Goal: Task Accomplishment & Management: Complete application form

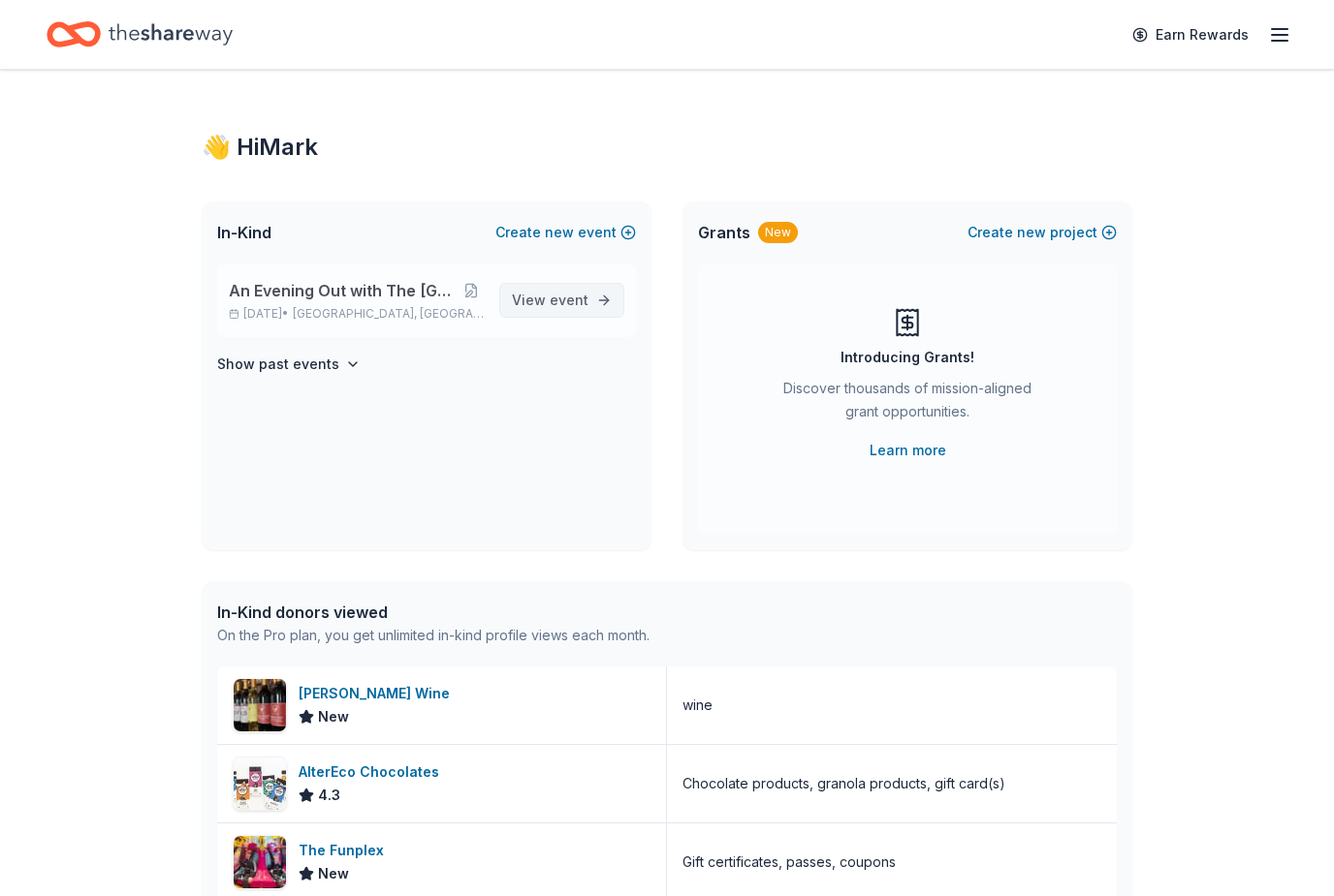
click at [562, 306] on span "event" at bounding box center [569, 299] width 39 height 17
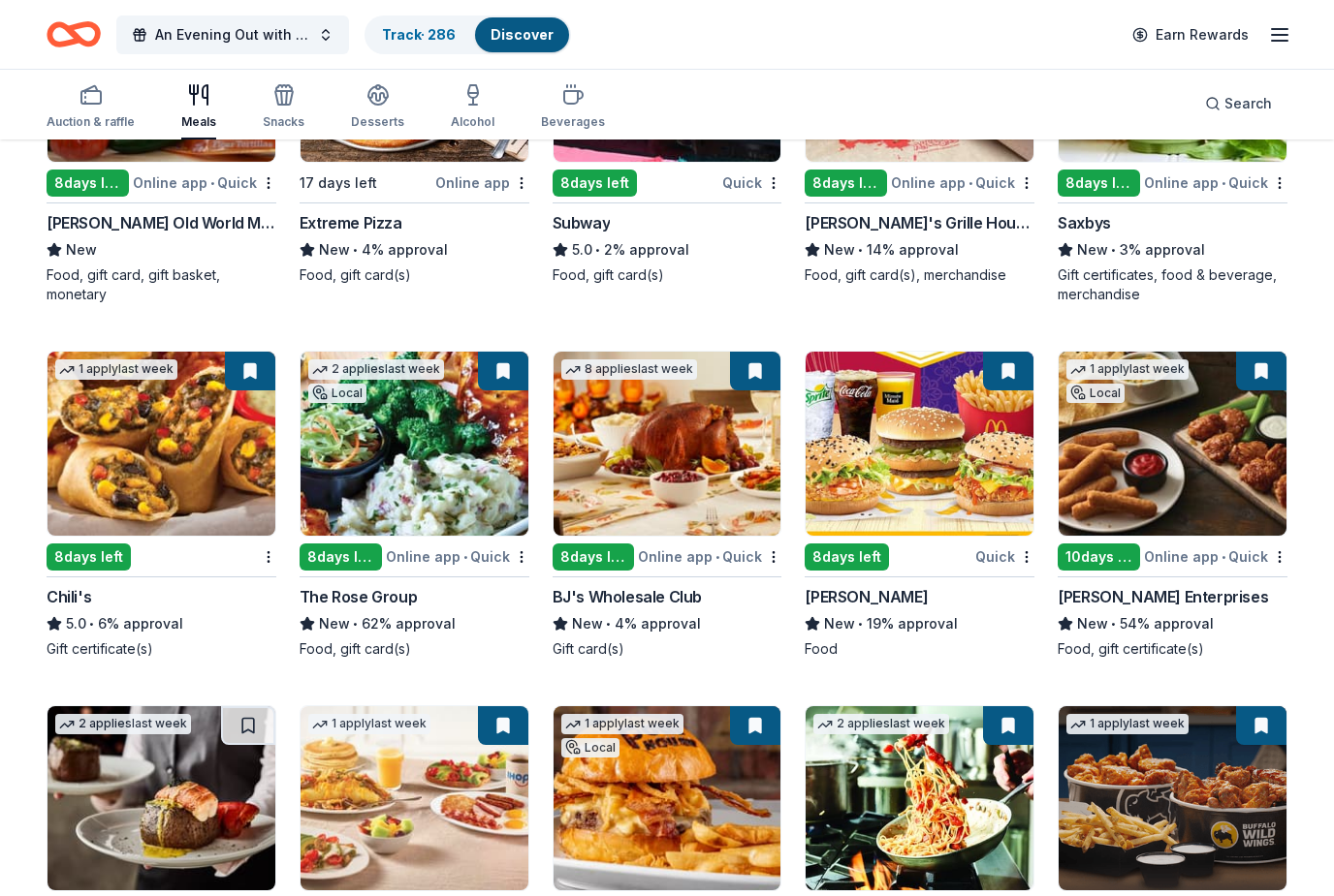
scroll to position [1178, 0]
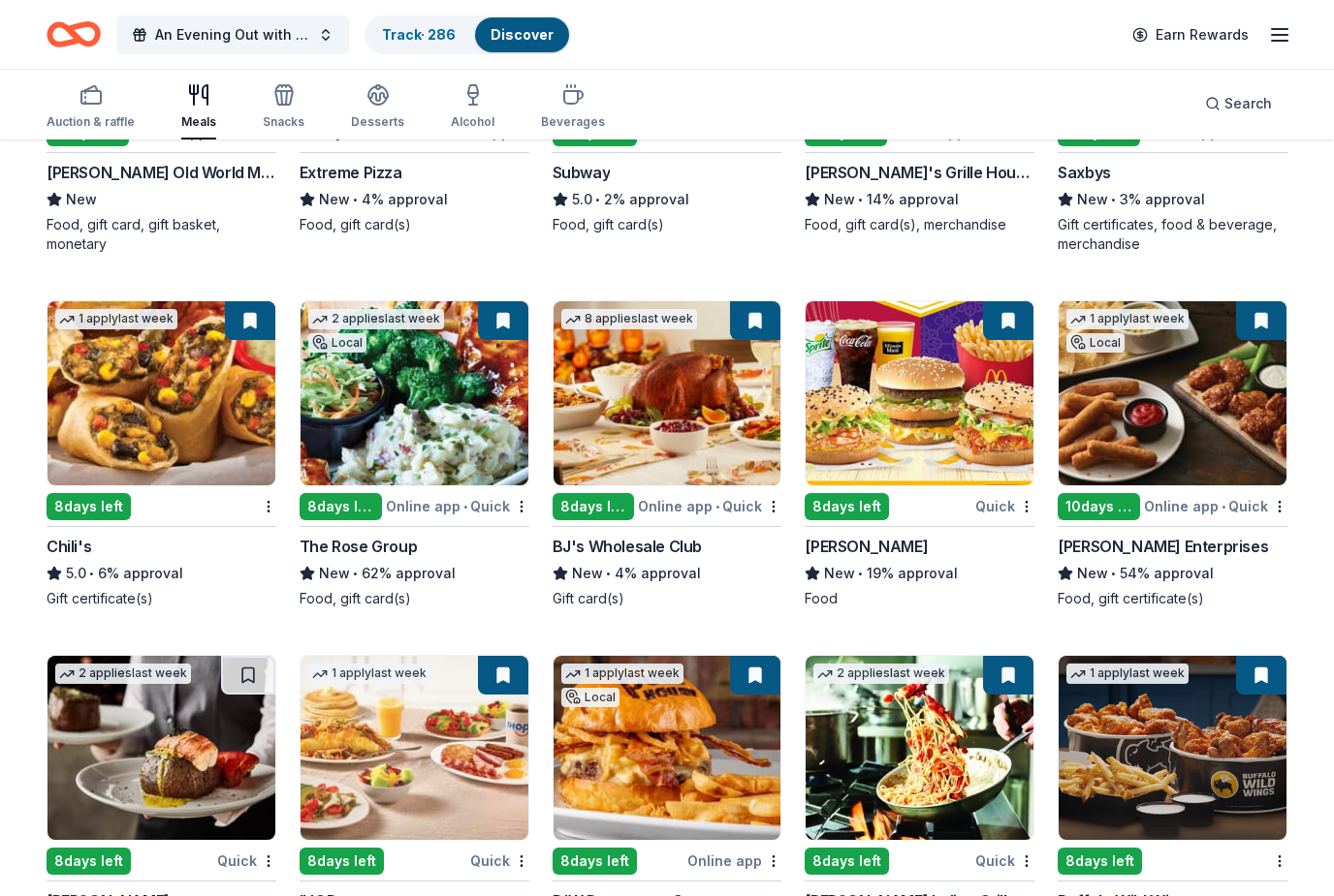
click at [161, 457] on img at bounding box center [162, 394] width 228 height 184
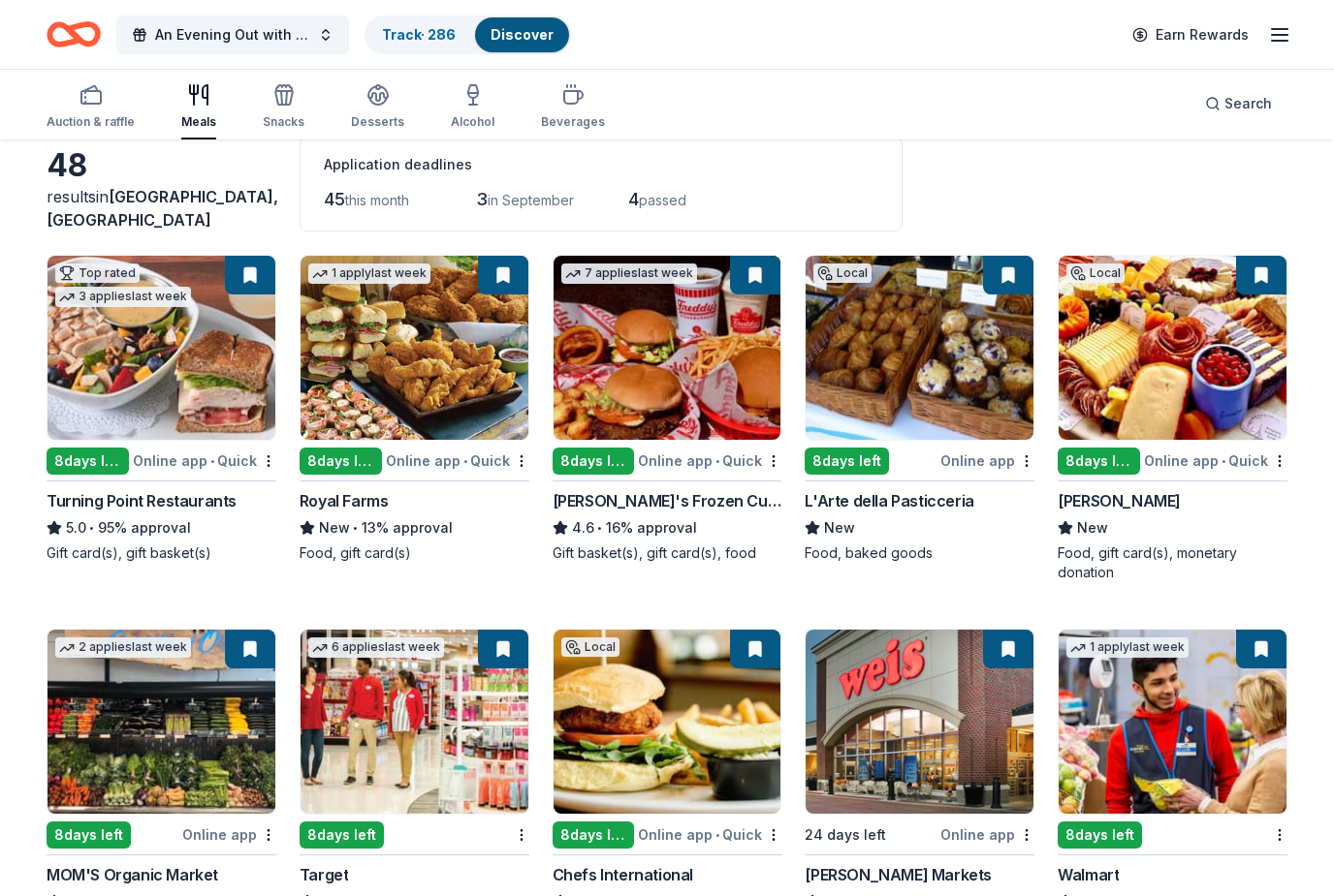
scroll to position [101, 0]
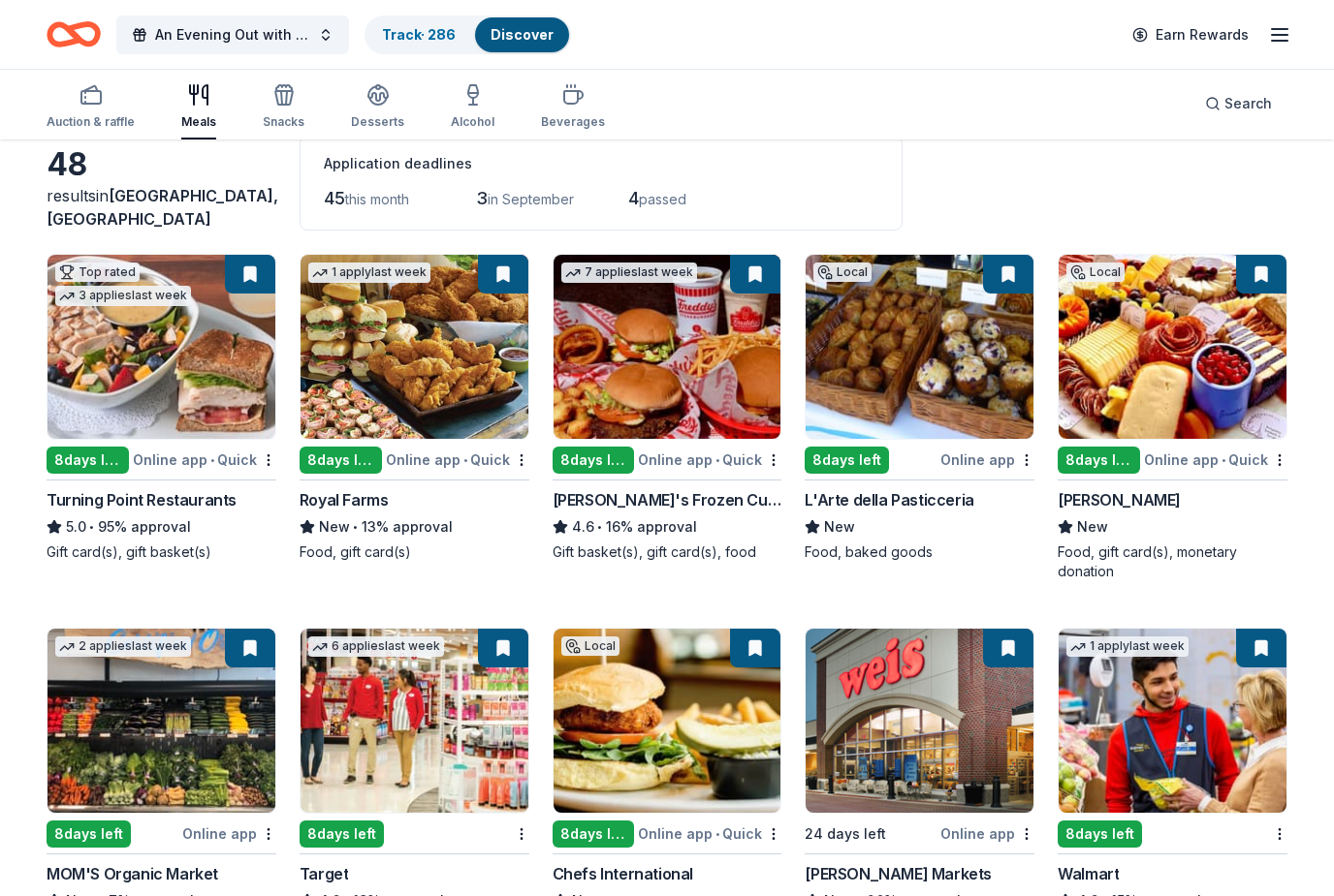
click at [1279, 578] on div "Food, gift card(s), monetary donation" at bounding box center [1172, 564] width 230 height 39
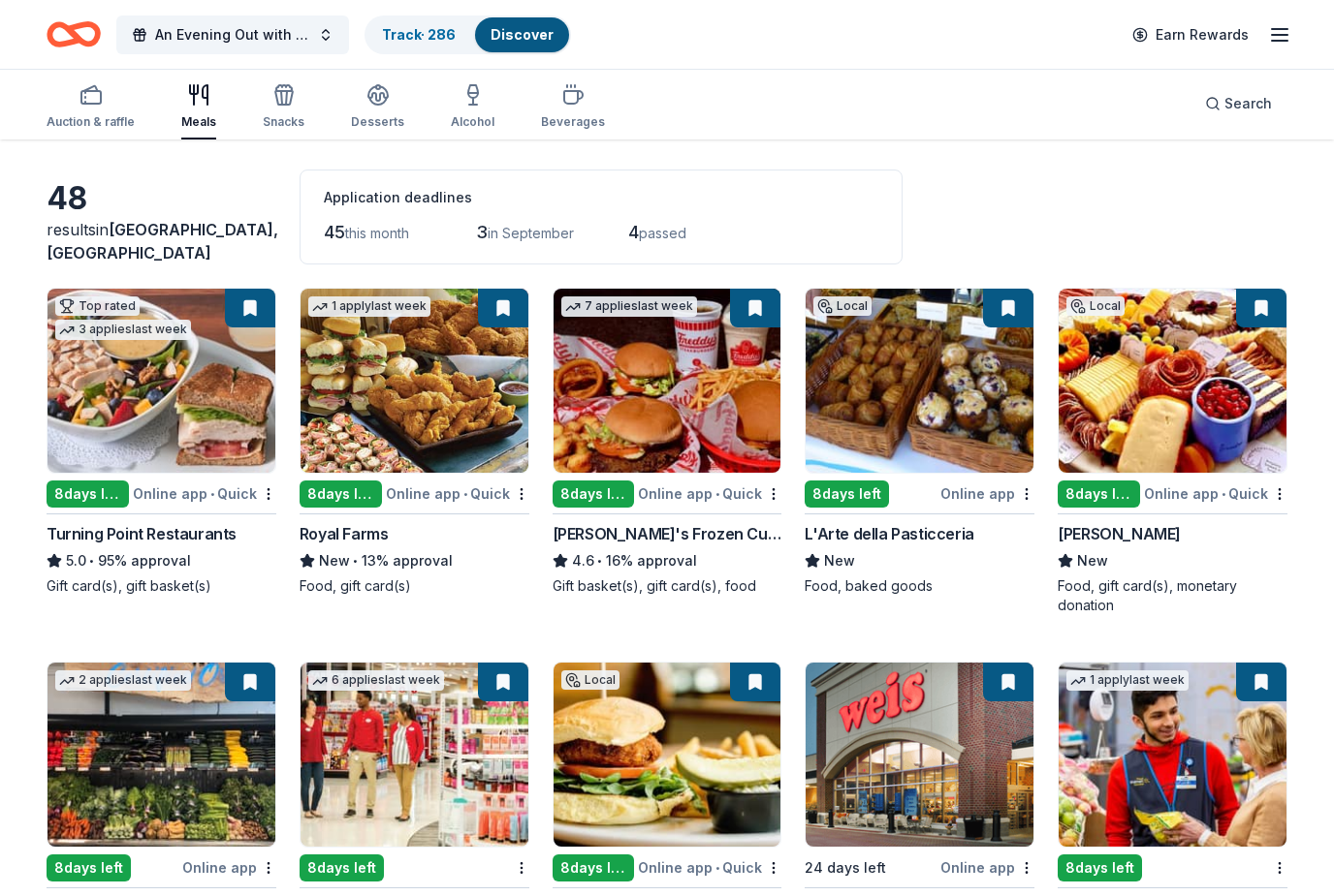
scroll to position [0, 0]
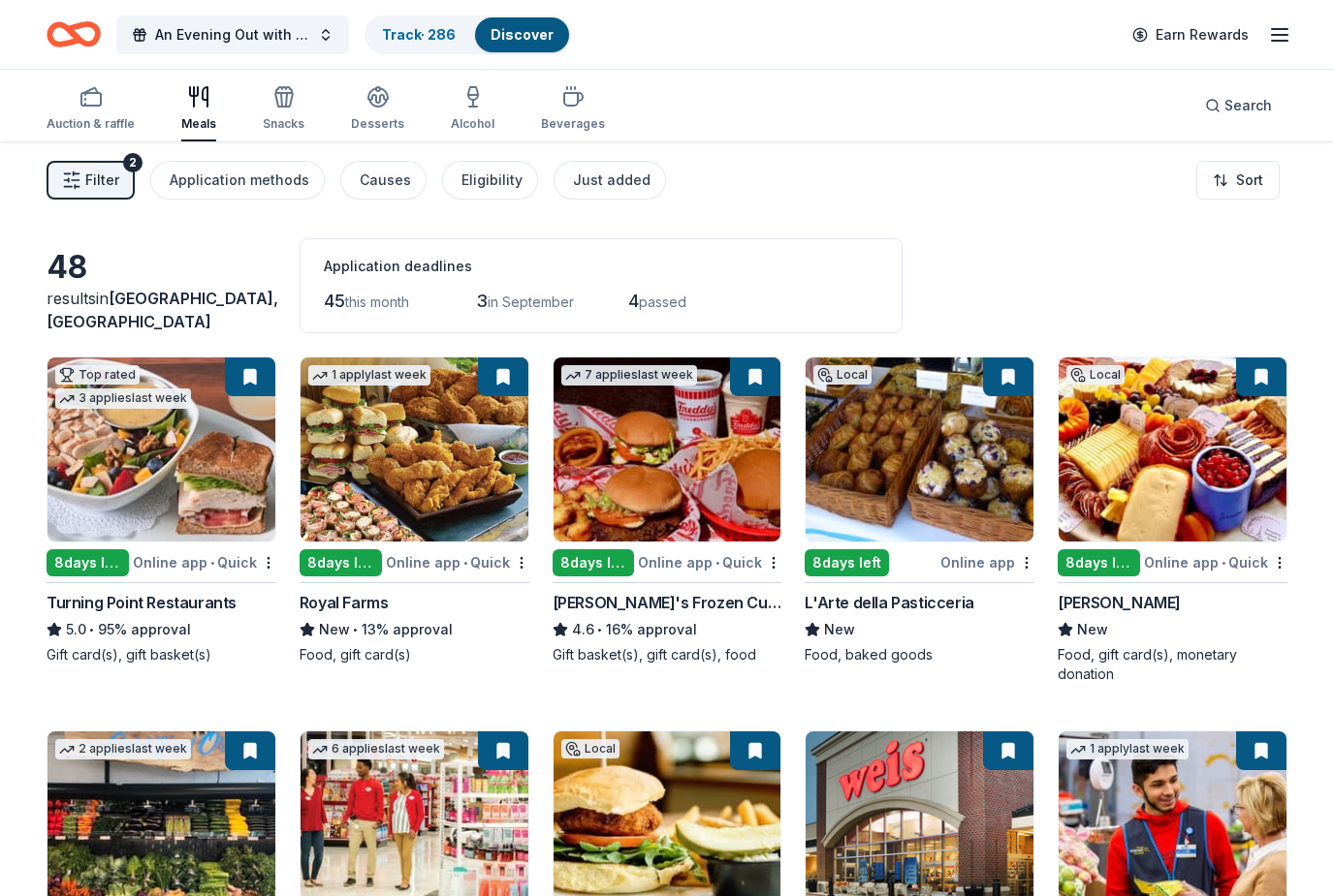
click at [106, 190] on span "Filter" at bounding box center [101, 180] width 34 height 23
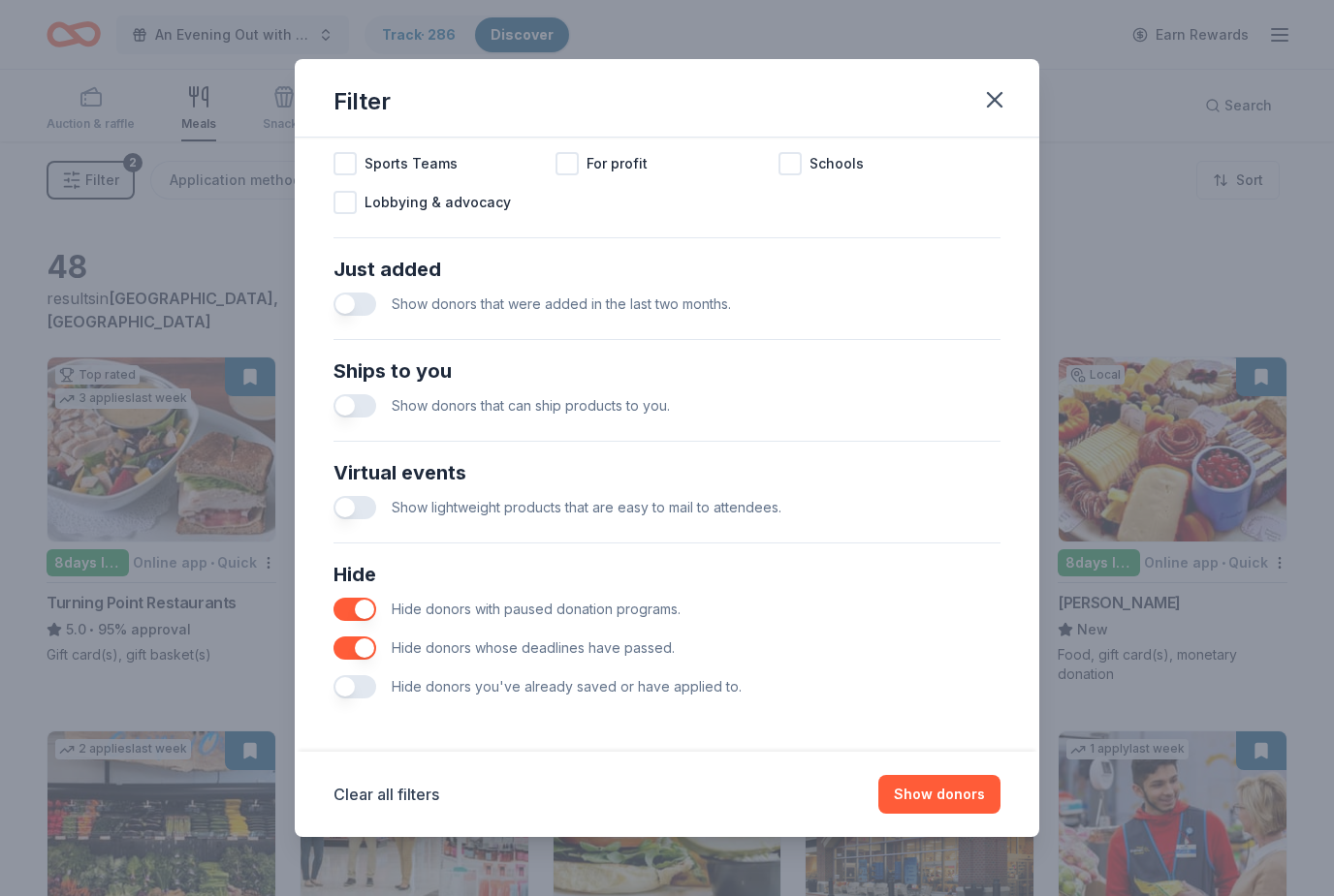
scroll to position [662, 0]
click at [997, 96] on icon "button" at bounding box center [995, 99] width 27 height 27
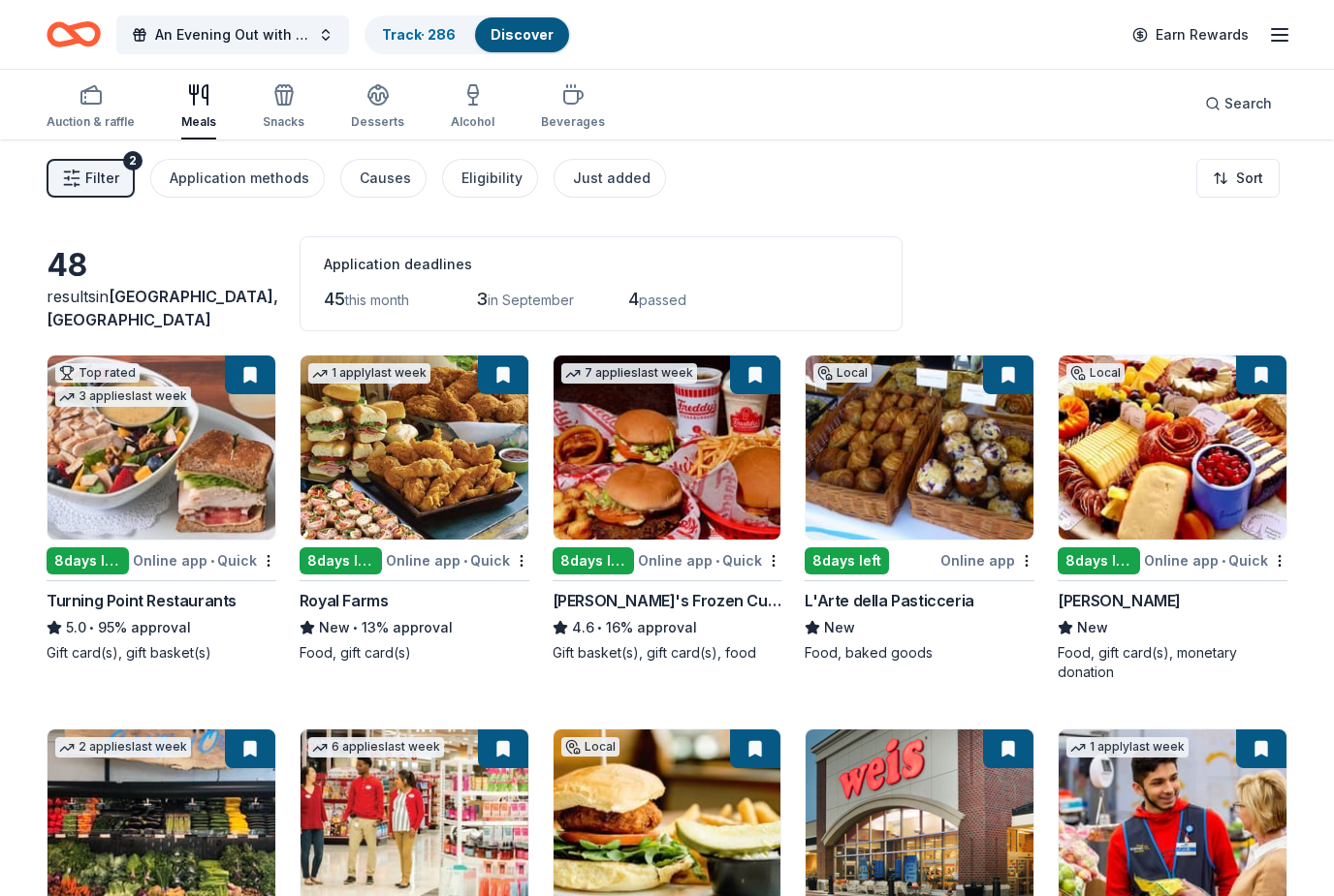
scroll to position [0, 0]
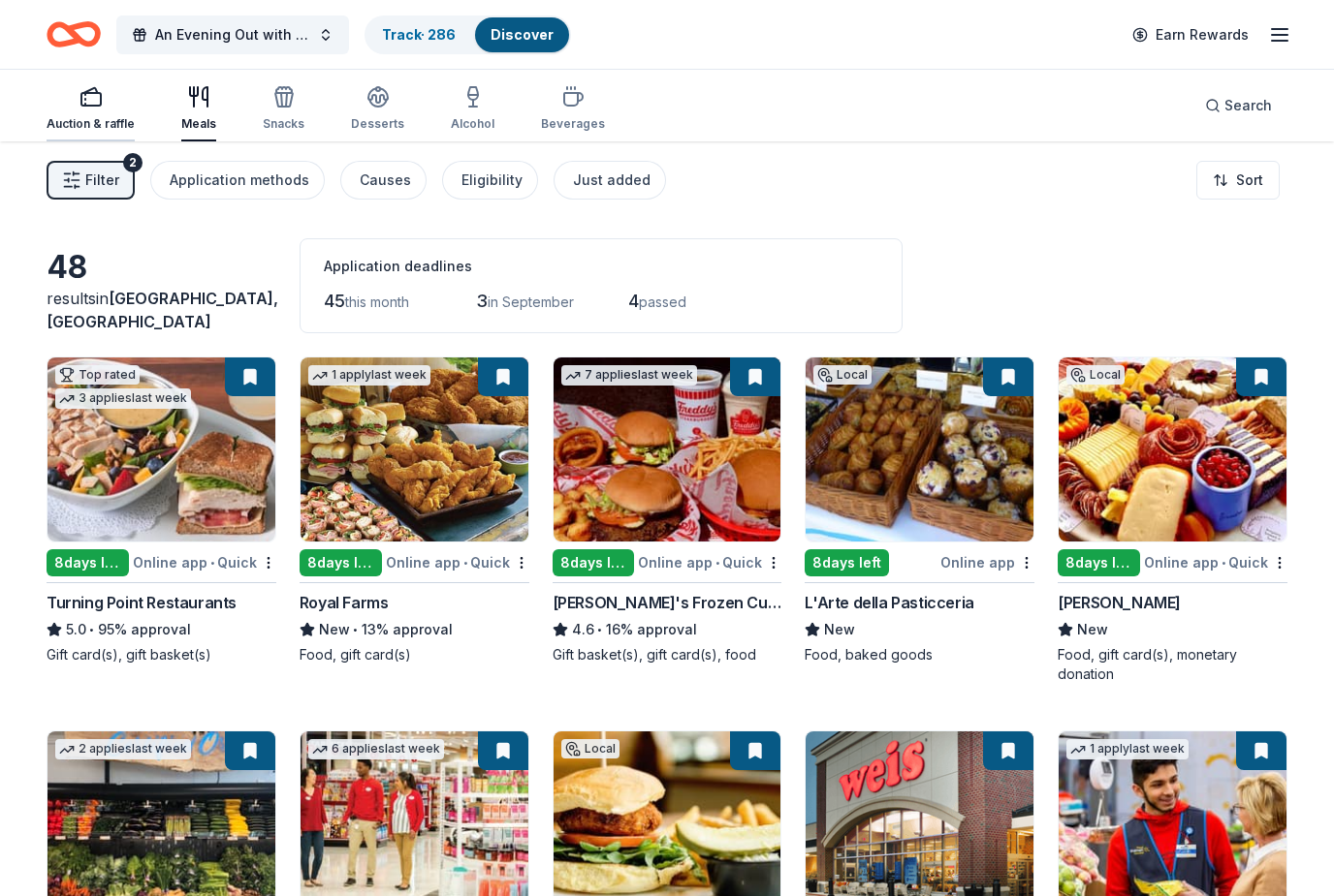
click at [65, 116] on div "Auction & raffle" at bounding box center [91, 124] width 88 height 16
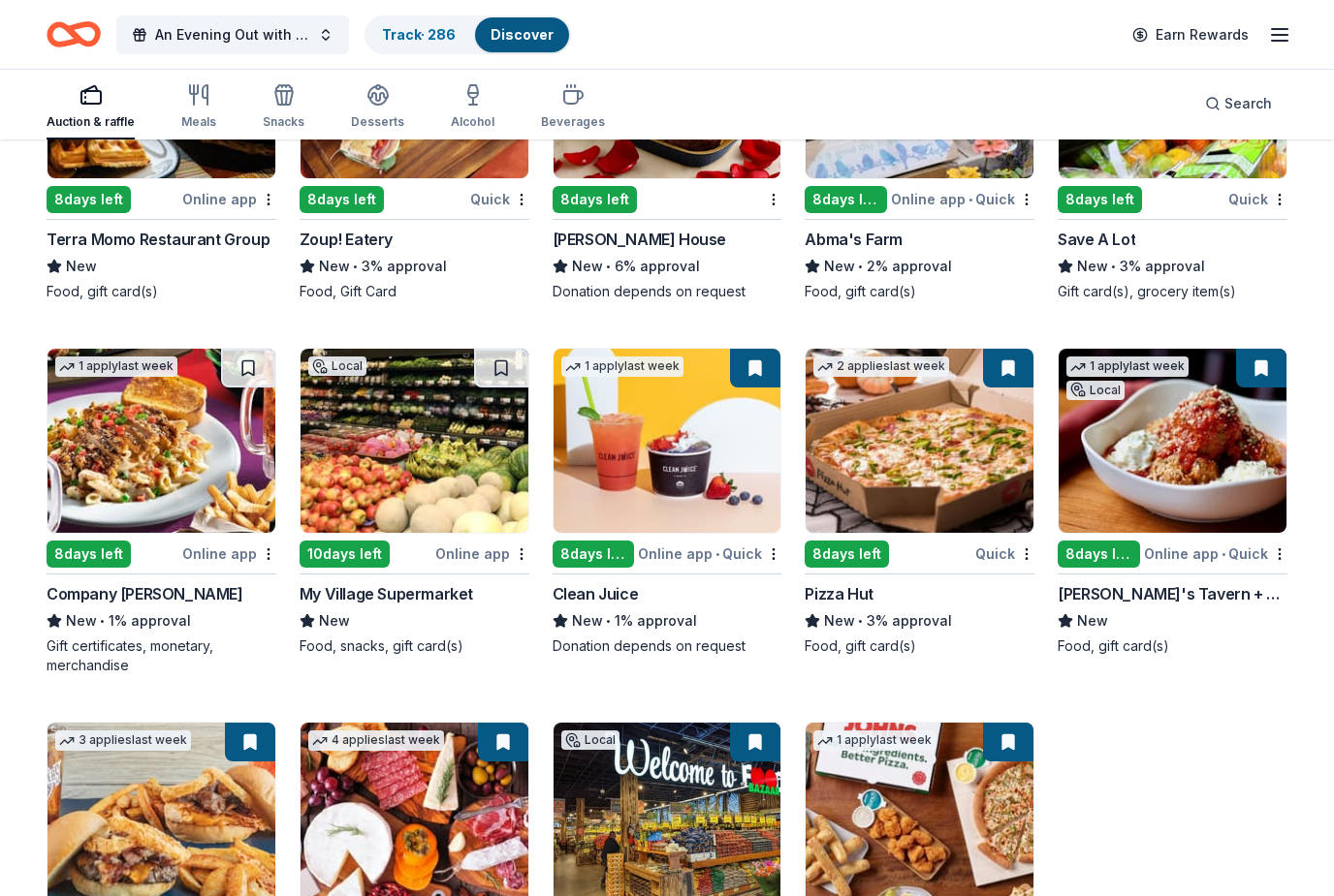
scroll to position [2548, 0]
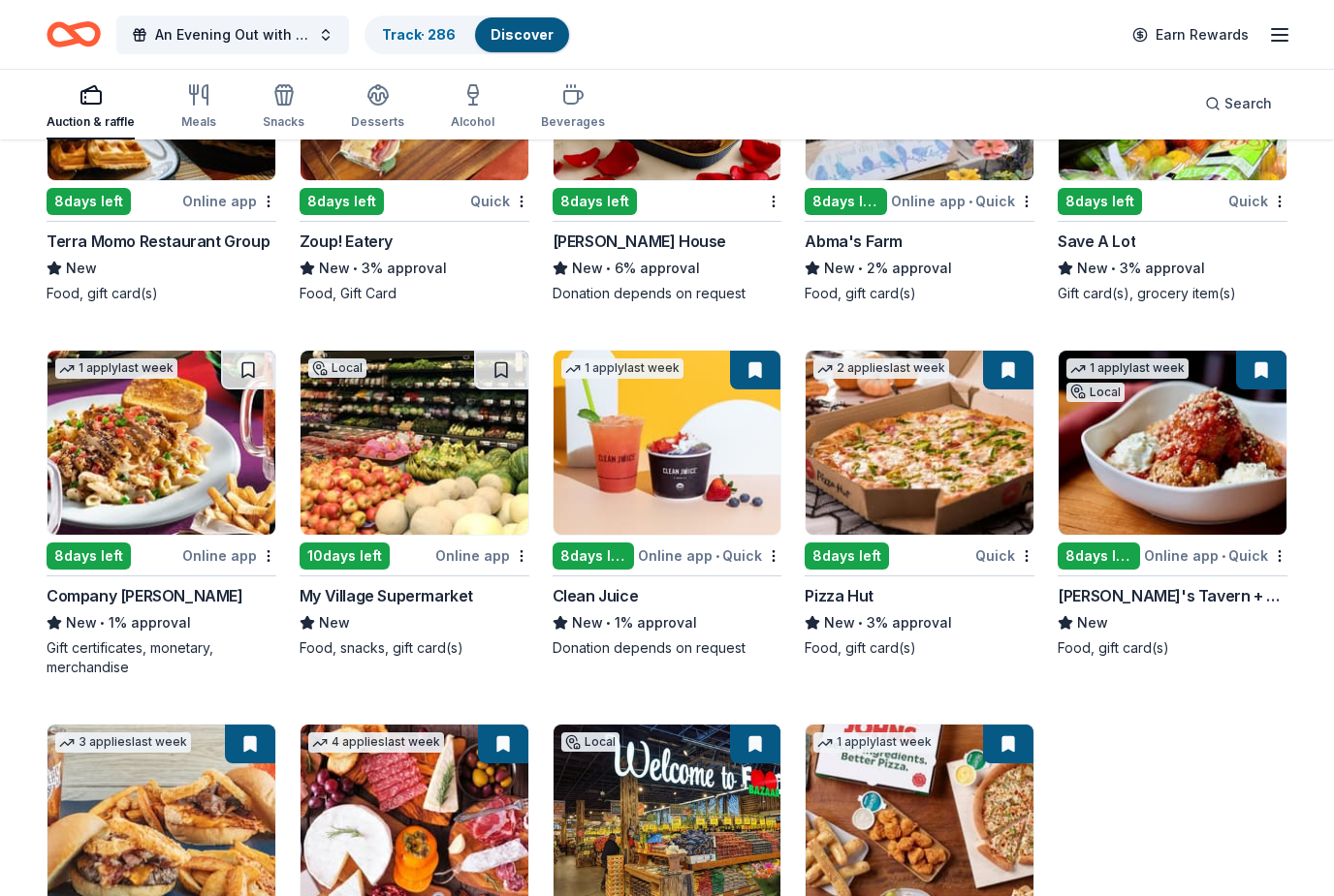
click at [165, 604] on div "Company [PERSON_NAME]" at bounding box center [145, 596] width 197 height 23
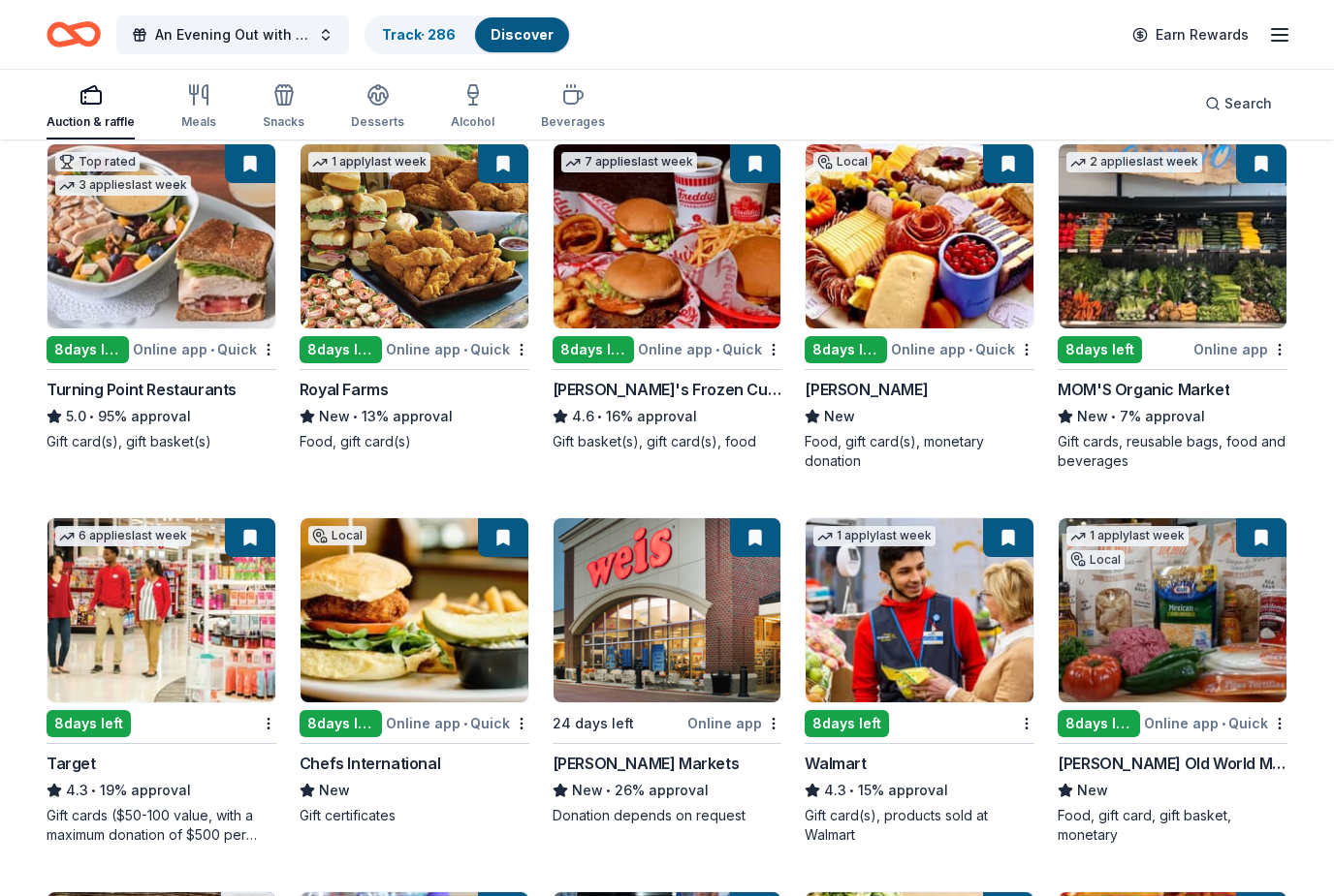
scroll to position [0, 0]
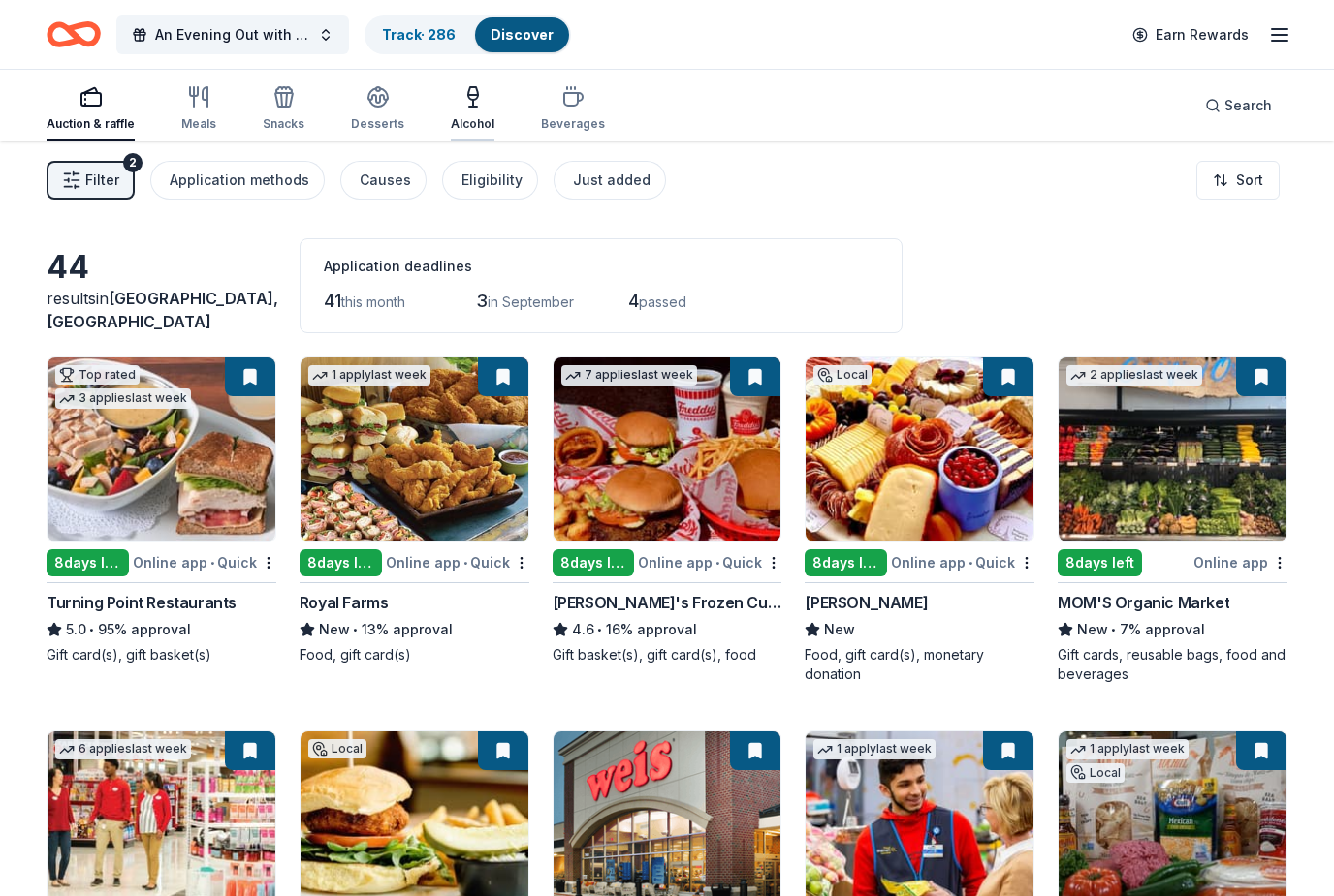
click at [470, 115] on div "Alcohol" at bounding box center [472, 108] width 44 height 47
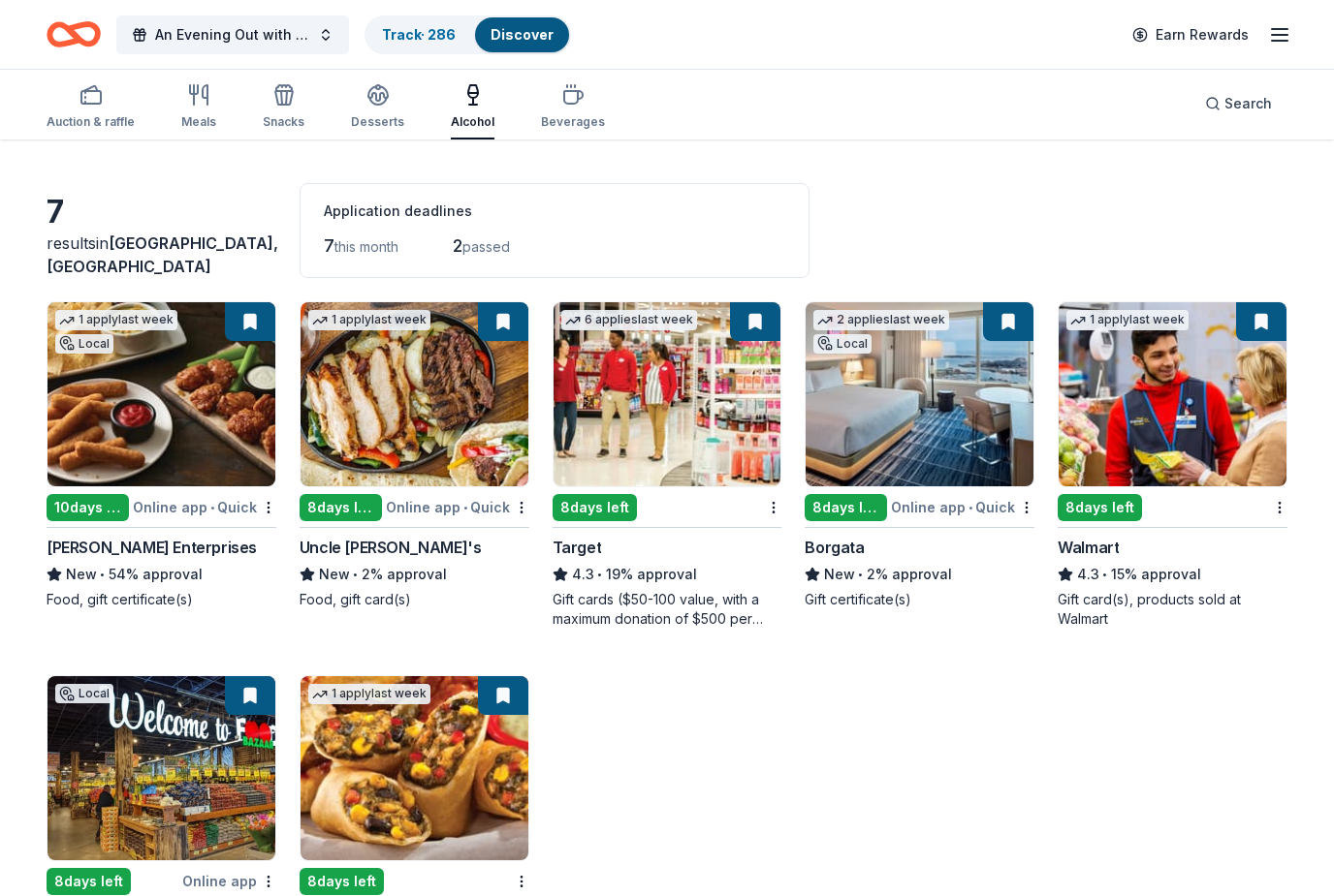
scroll to position [141, 0]
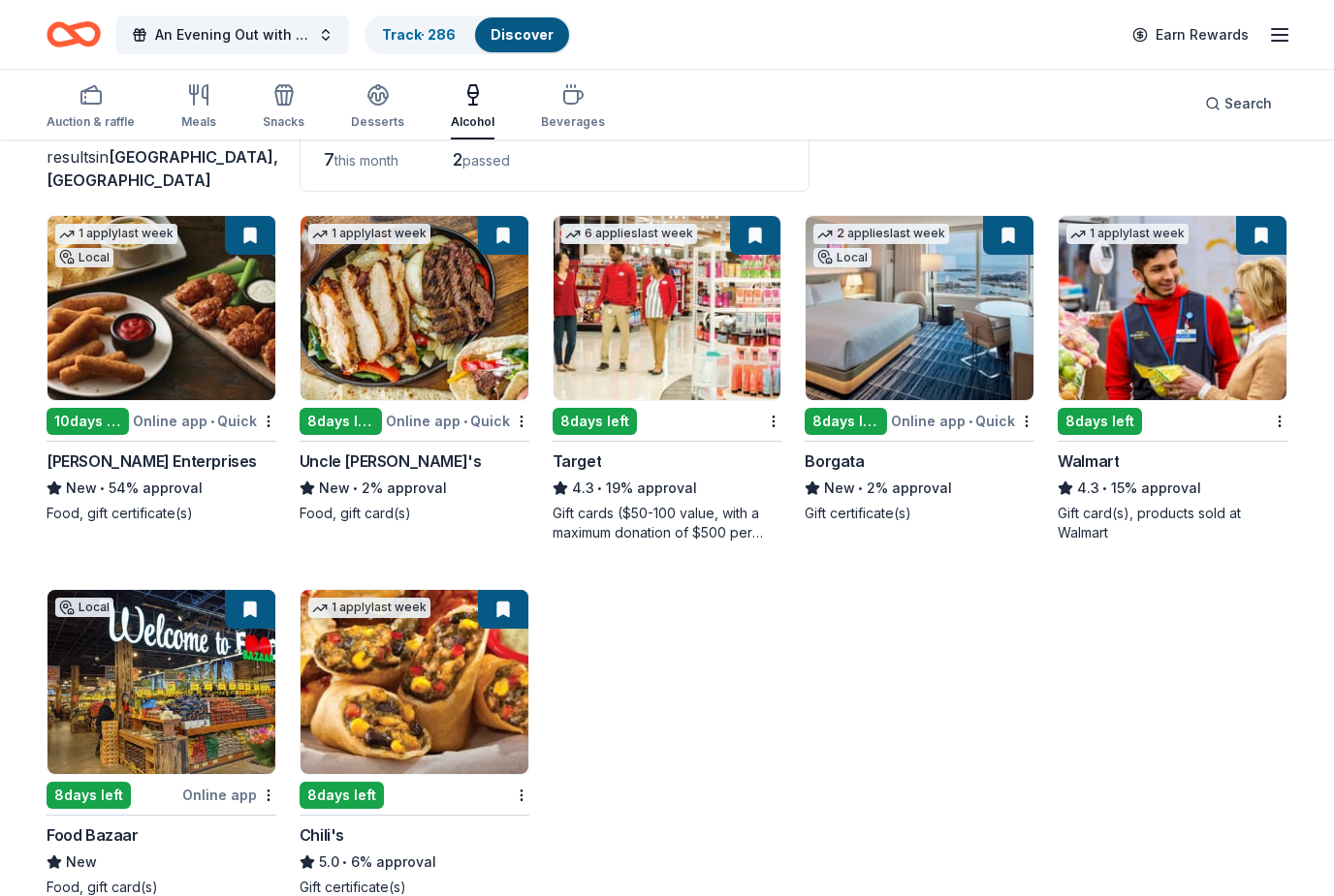
click at [932, 415] on div "Online app • Quick" at bounding box center [961, 420] width 143 height 24
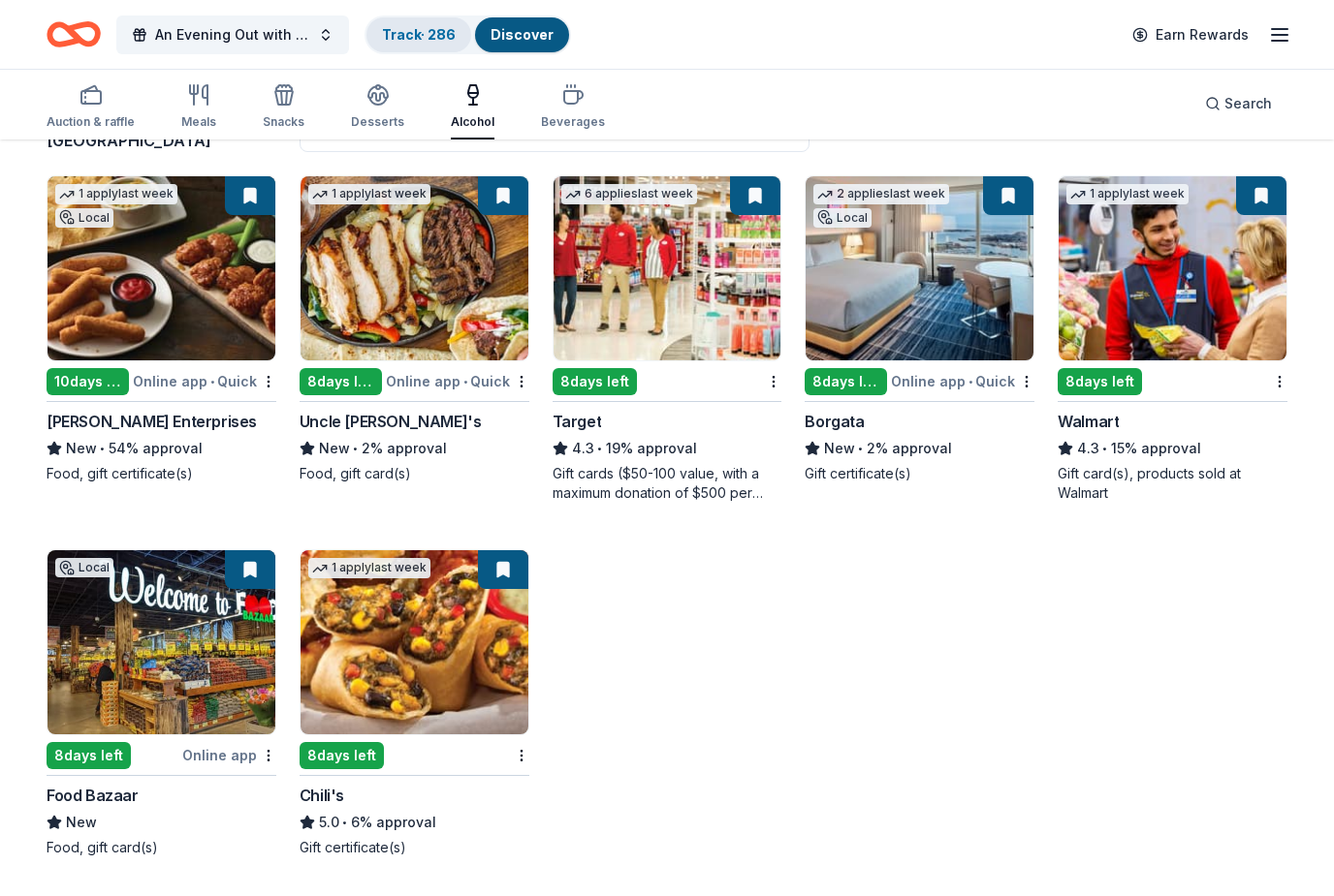
click at [448, 42] on link "Track · 286" at bounding box center [419, 34] width 74 height 17
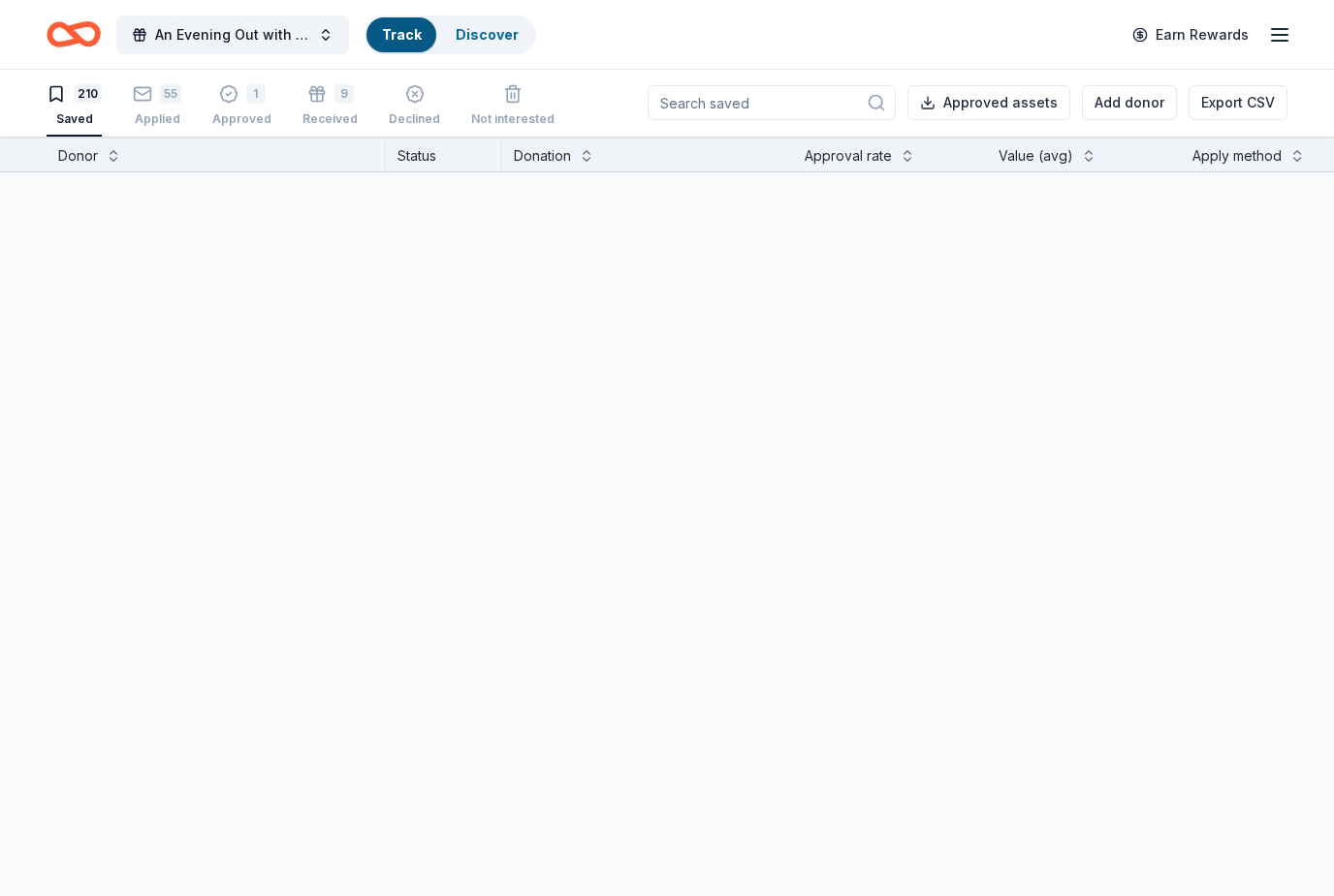
click at [450, 180] on div "Saved" at bounding box center [444, 213] width 115 height 81
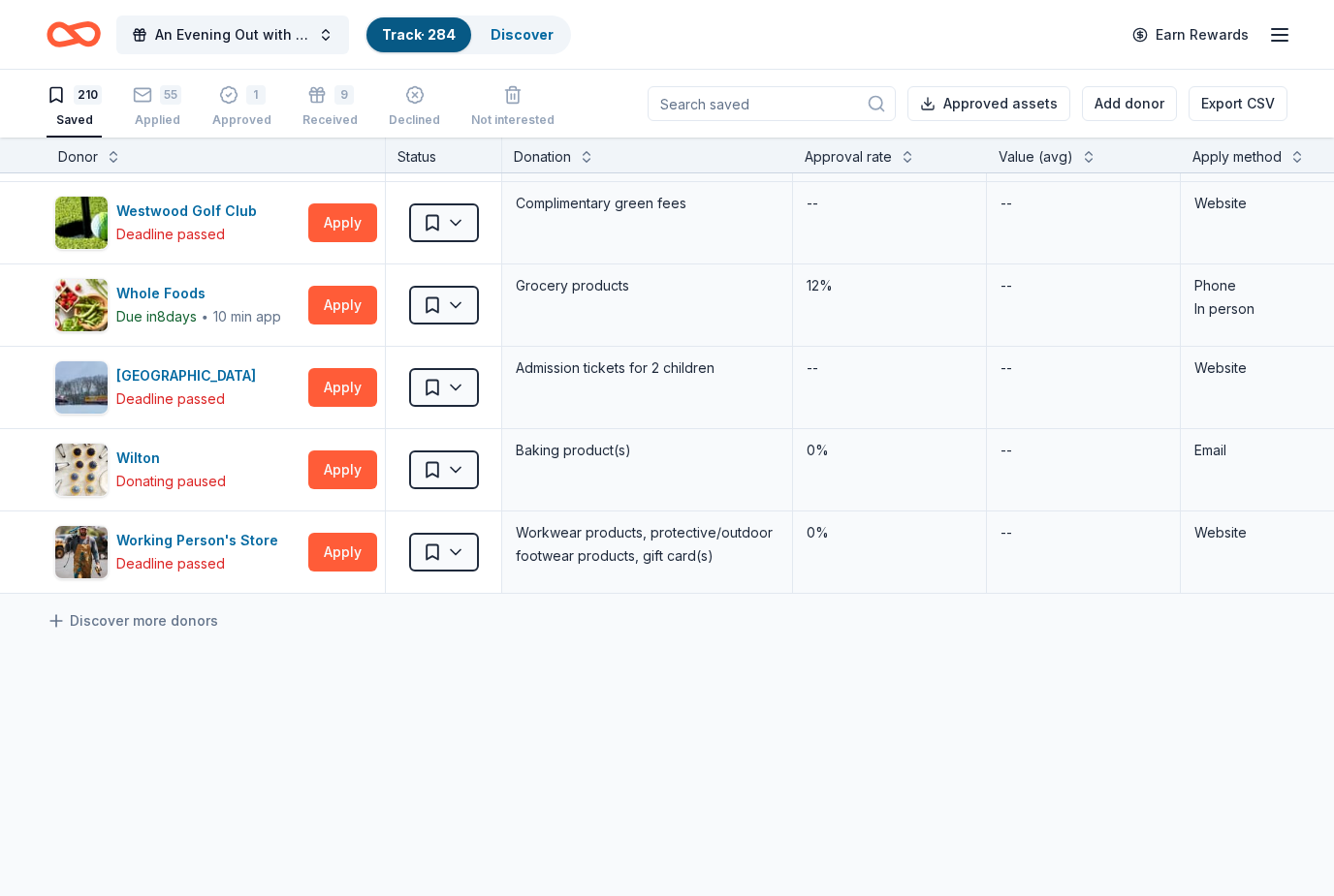
scroll to position [16946, 0]
click at [544, 38] on link "Discover" at bounding box center [522, 34] width 63 height 17
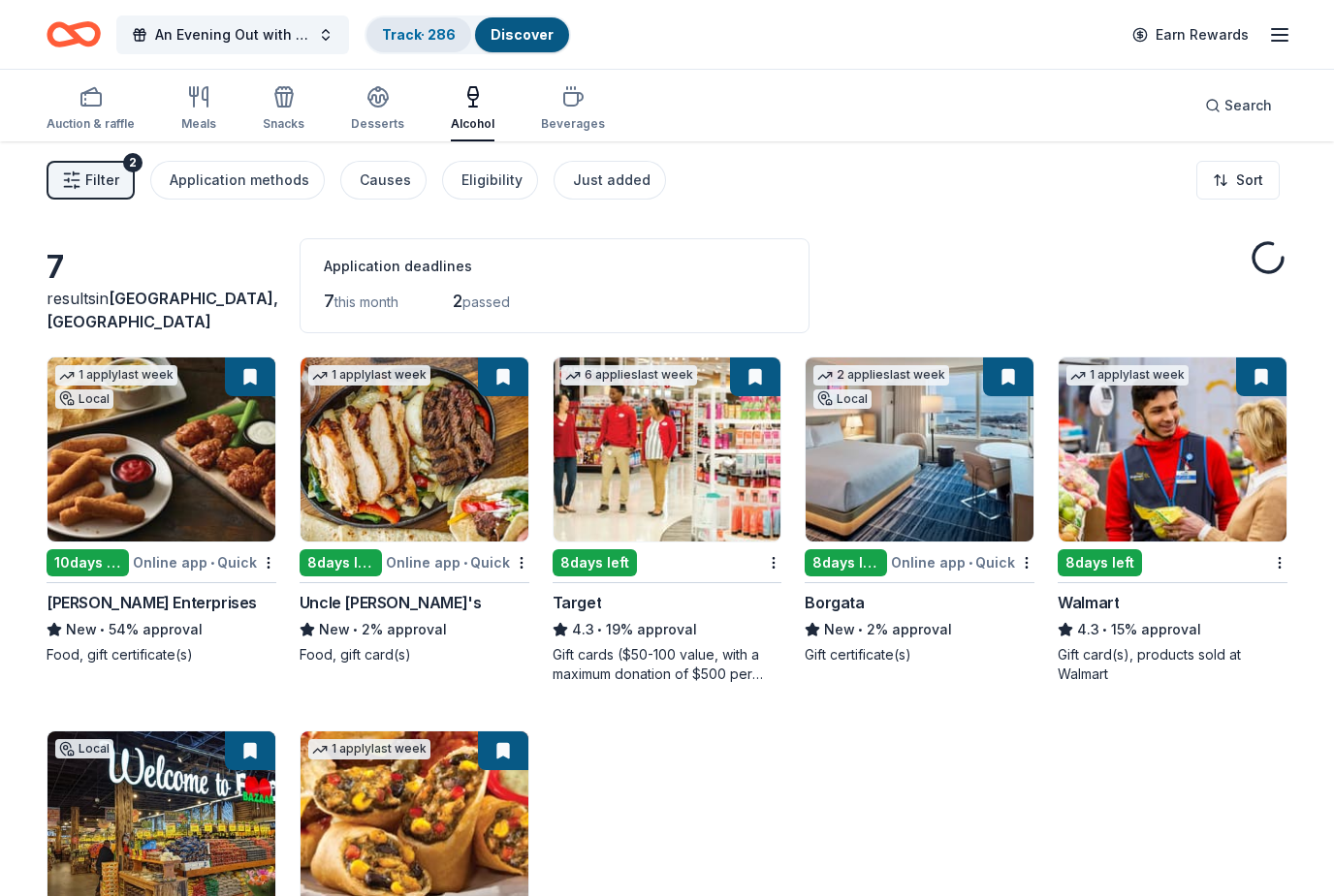
click at [410, 42] on link "Track · 286" at bounding box center [419, 34] width 74 height 17
click at [435, 31] on link "Track · 286" at bounding box center [419, 34] width 74 height 17
click at [425, 35] on link "Track · 286" at bounding box center [419, 34] width 74 height 17
click at [440, 37] on link "Track · 286" at bounding box center [419, 34] width 74 height 17
click at [406, 43] on link "Track · 286" at bounding box center [419, 34] width 74 height 17
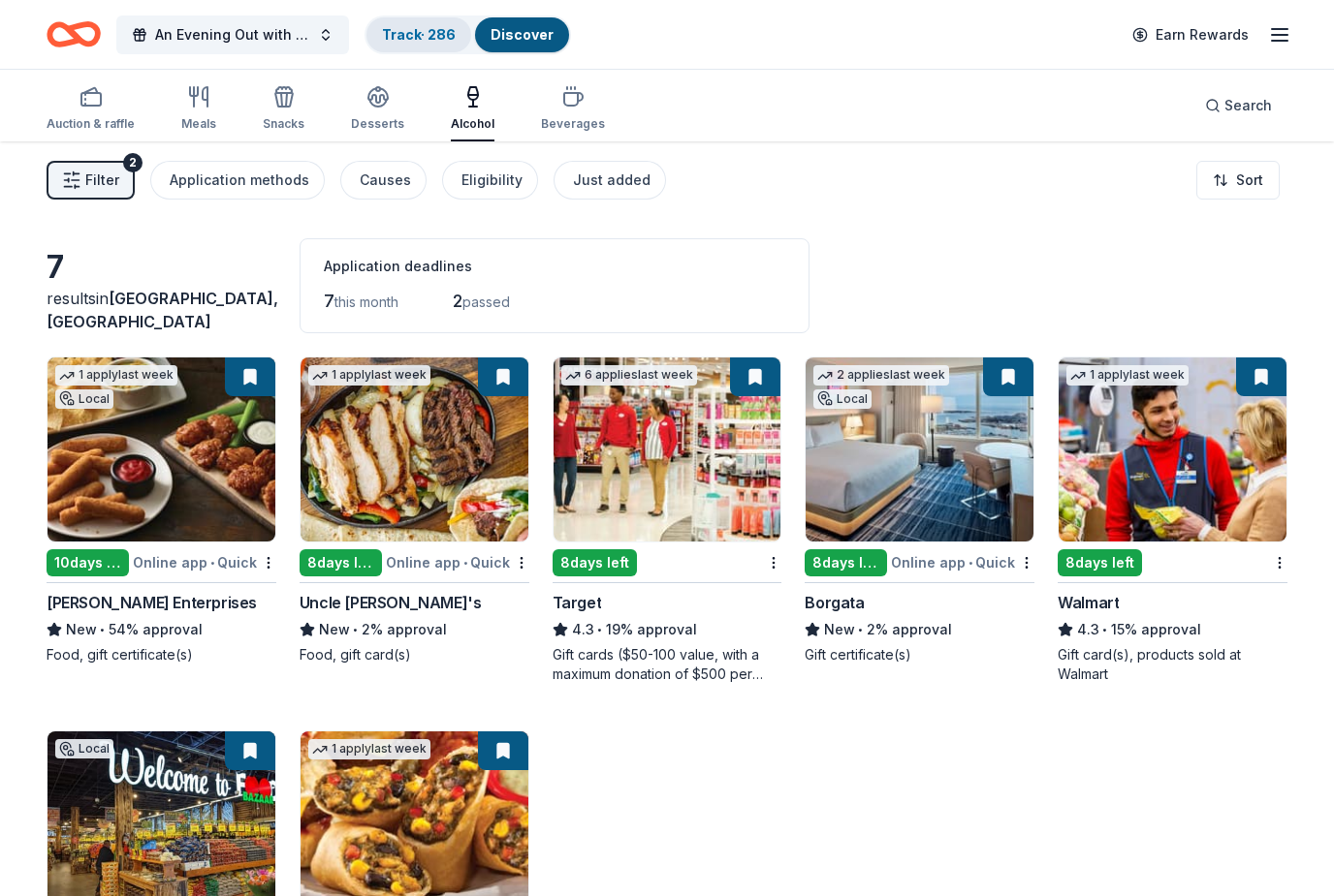
click at [400, 42] on link "Track · 286" at bounding box center [419, 34] width 74 height 17
click at [415, 42] on link "Track · 286" at bounding box center [419, 34] width 74 height 17
click at [421, 48] on div "Track · 286" at bounding box center [418, 35] width 104 height 35
click at [429, 40] on link "Track · 286" at bounding box center [419, 34] width 74 height 17
click at [539, 37] on link "Discover" at bounding box center [522, 34] width 63 height 17
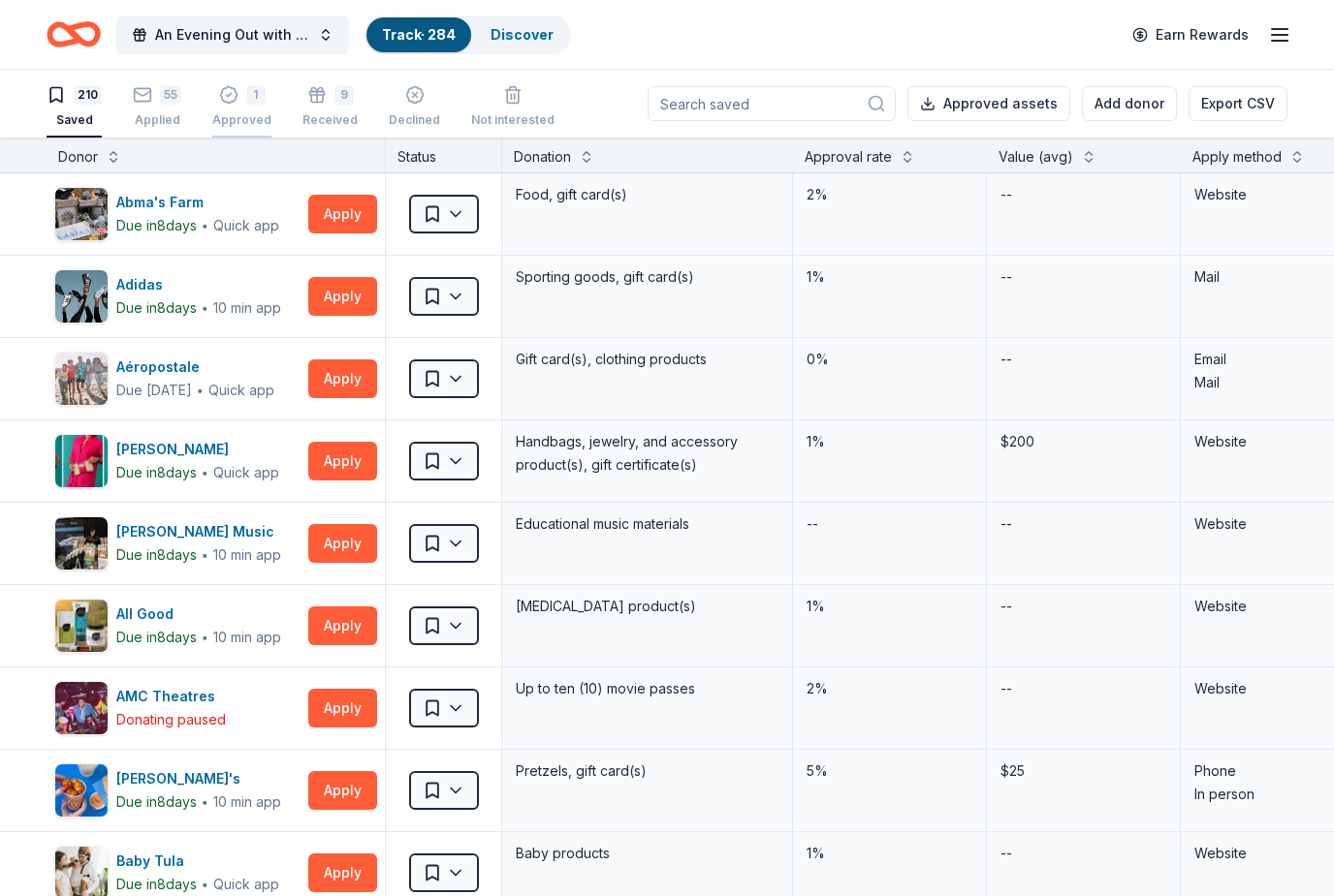
click at [242, 113] on div "Approved" at bounding box center [242, 120] width 59 height 16
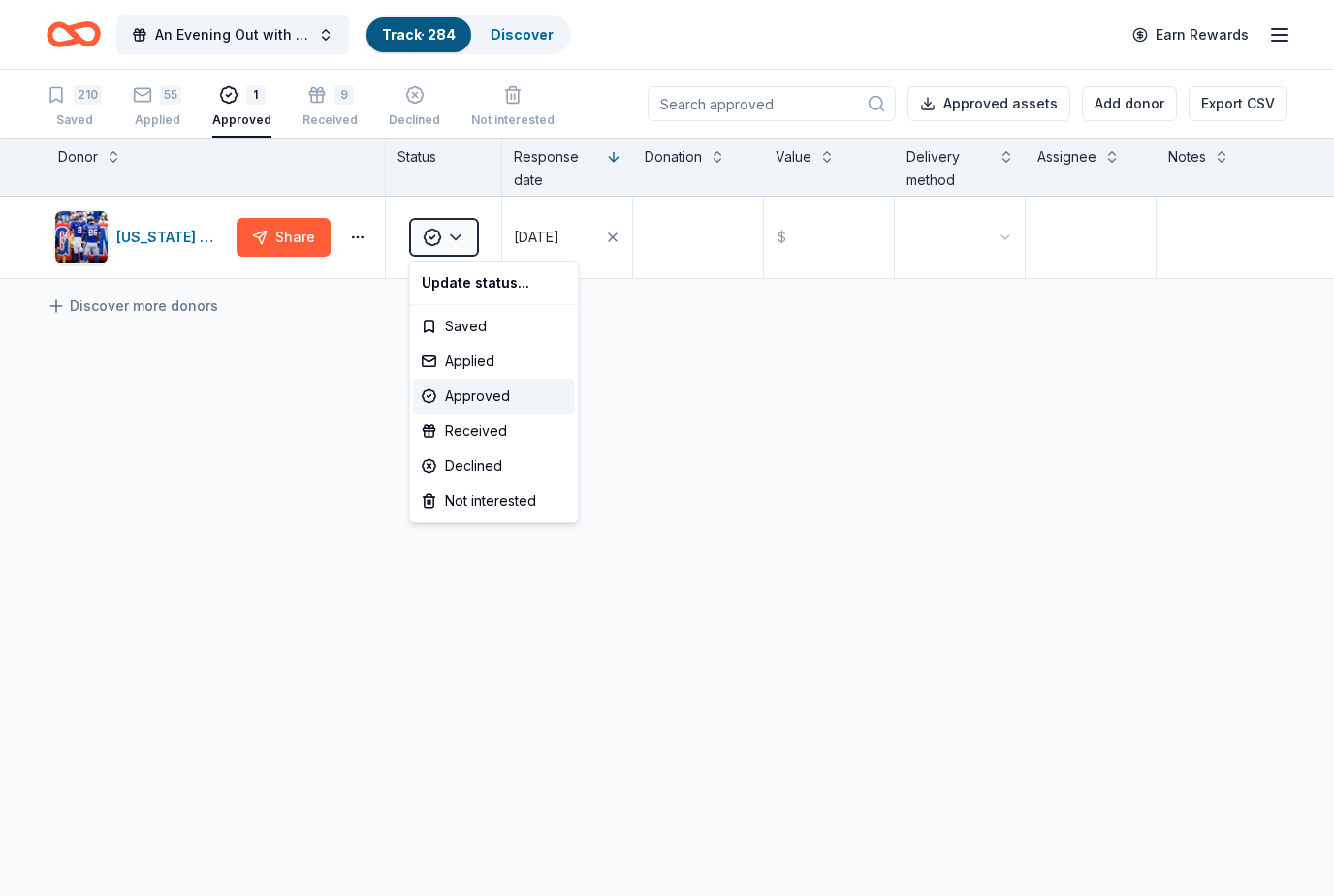
click at [714, 428] on html "An Evening Out with The Pride Center of NJ Track · 284 Discover Earn Rewards 21…" at bounding box center [667, 448] width 1334 height 896
click at [160, 116] on div "Applied" at bounding box center [157, 120] width 49 height 16
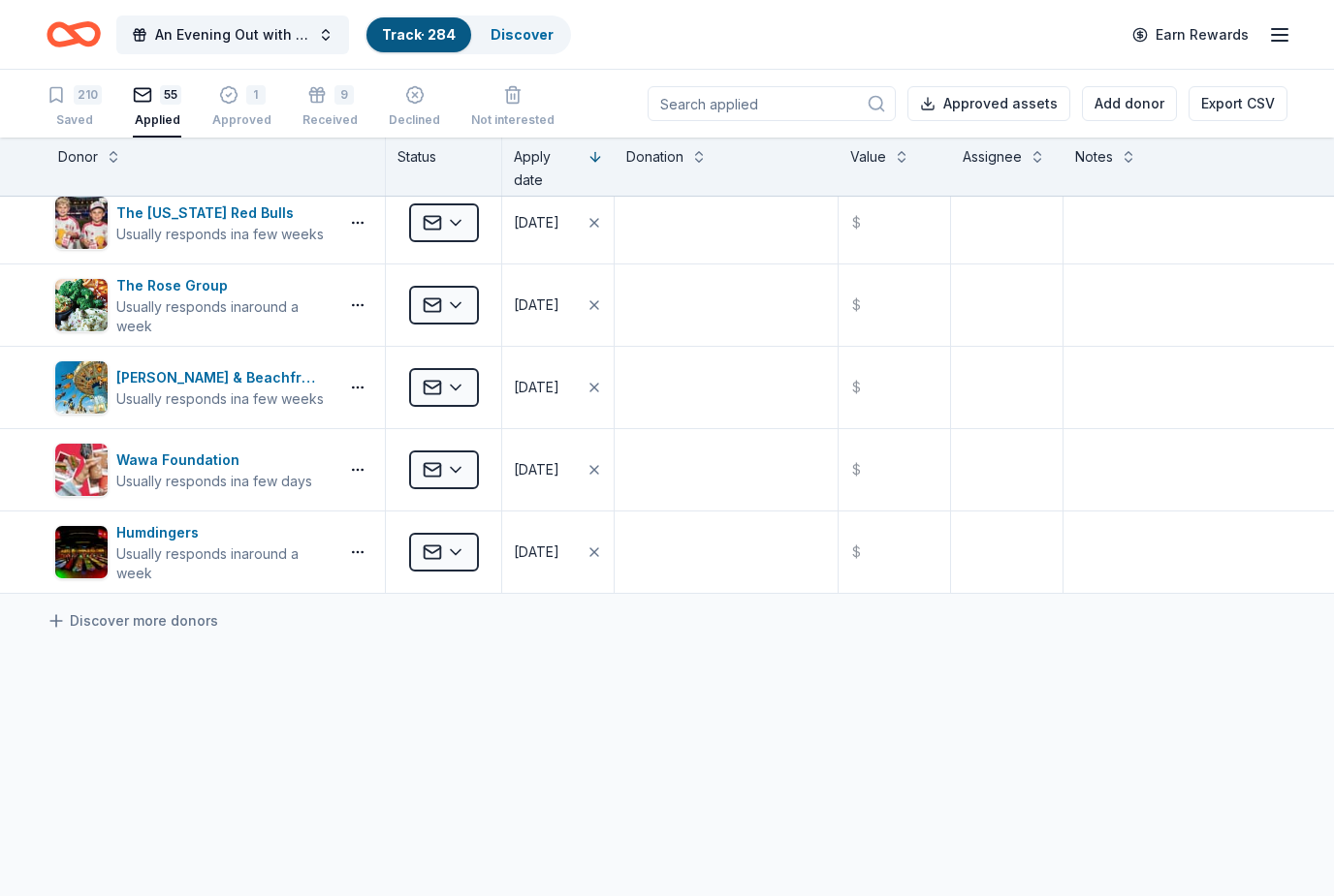
scroll to position [4132, 0]
click at [1189, 486] on textarea at bounding box center [1175, 471] width 220 height 78
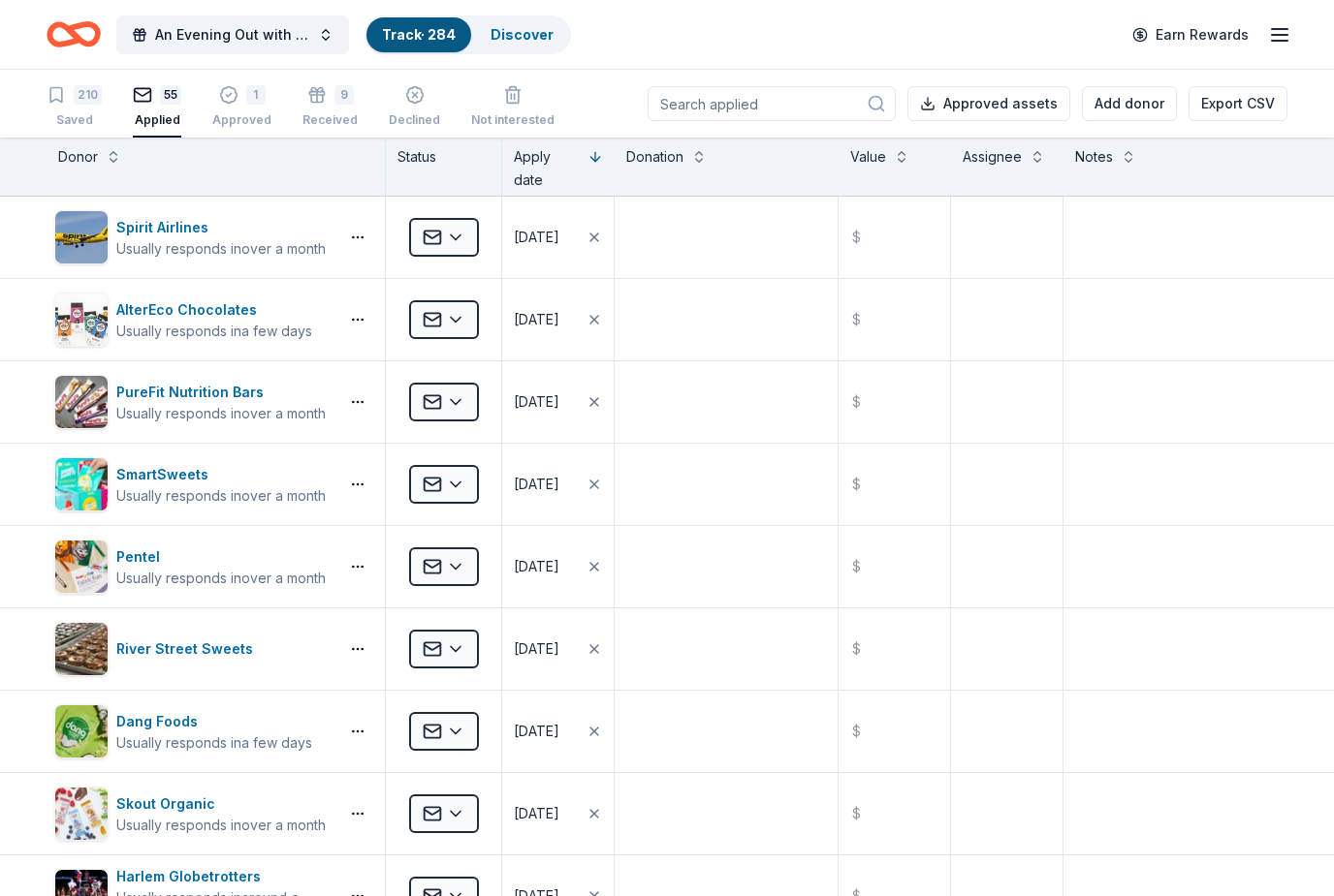
scroll to position [0, 0]
click at [70, 106] on div "210 Saved" at bounding box center [74, 106] width 56 height 43
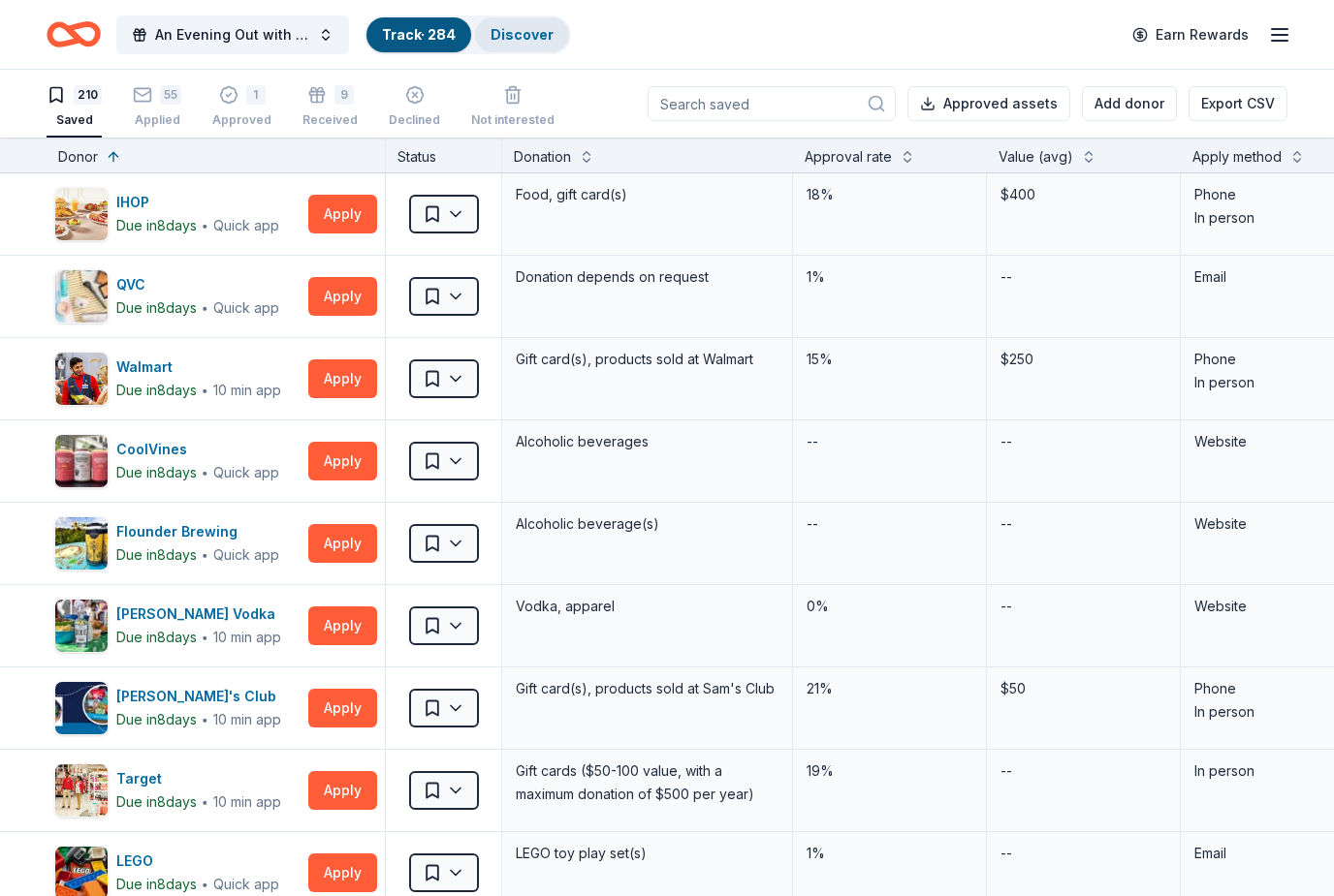
click at [545, 40] on link "Discover" at bounding box center [522, 34] width 63 height 17
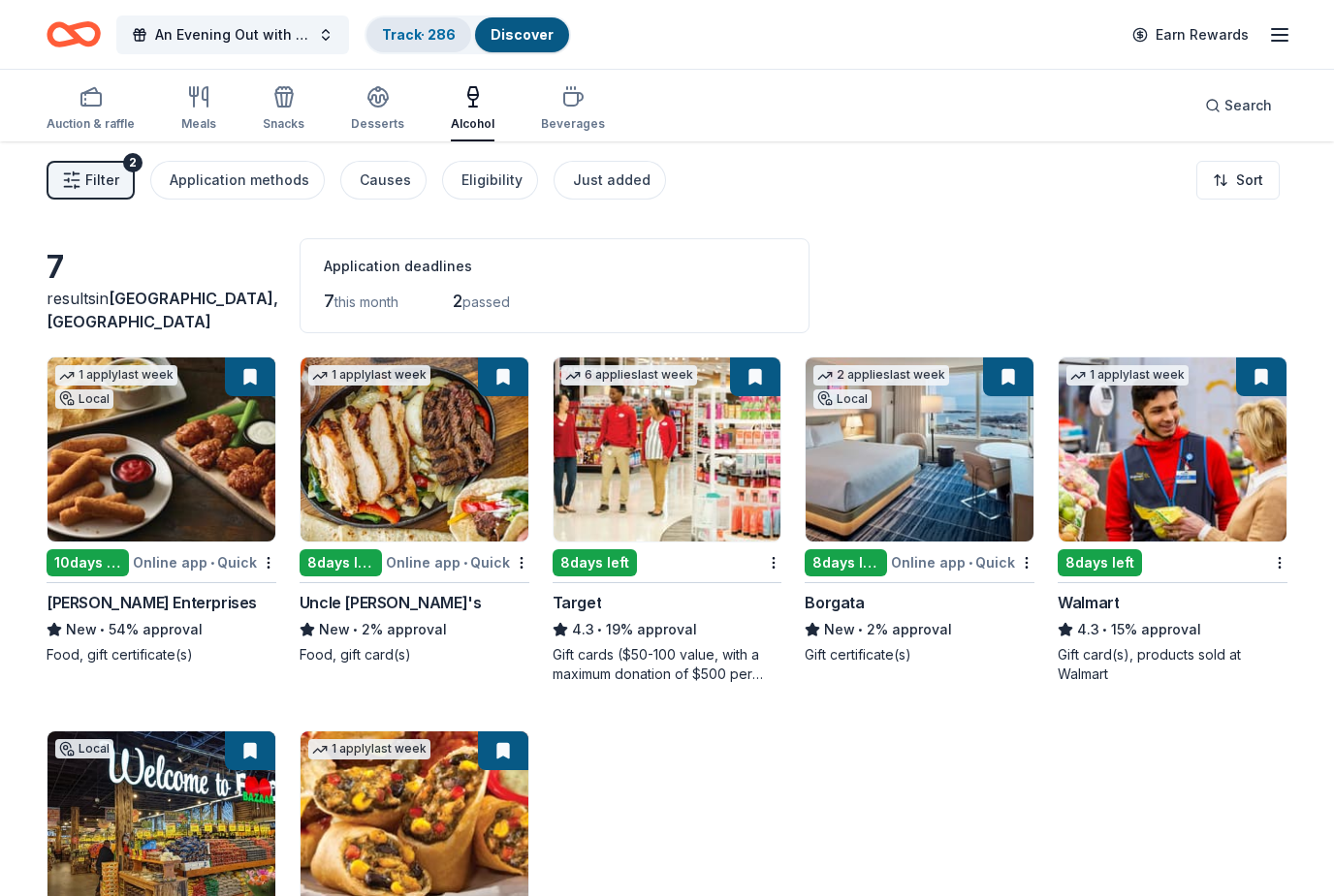
click at [432, 43] on link "Track · 286" at bounding box center [419, 34] width 74 height 17
click at [430, 40] on link "Track · 286" at bounding box center [419, 34] width 74 height 17
click at [415, 42] on link "Track · 286" at bounding box center [419, 34] width 74 height 17
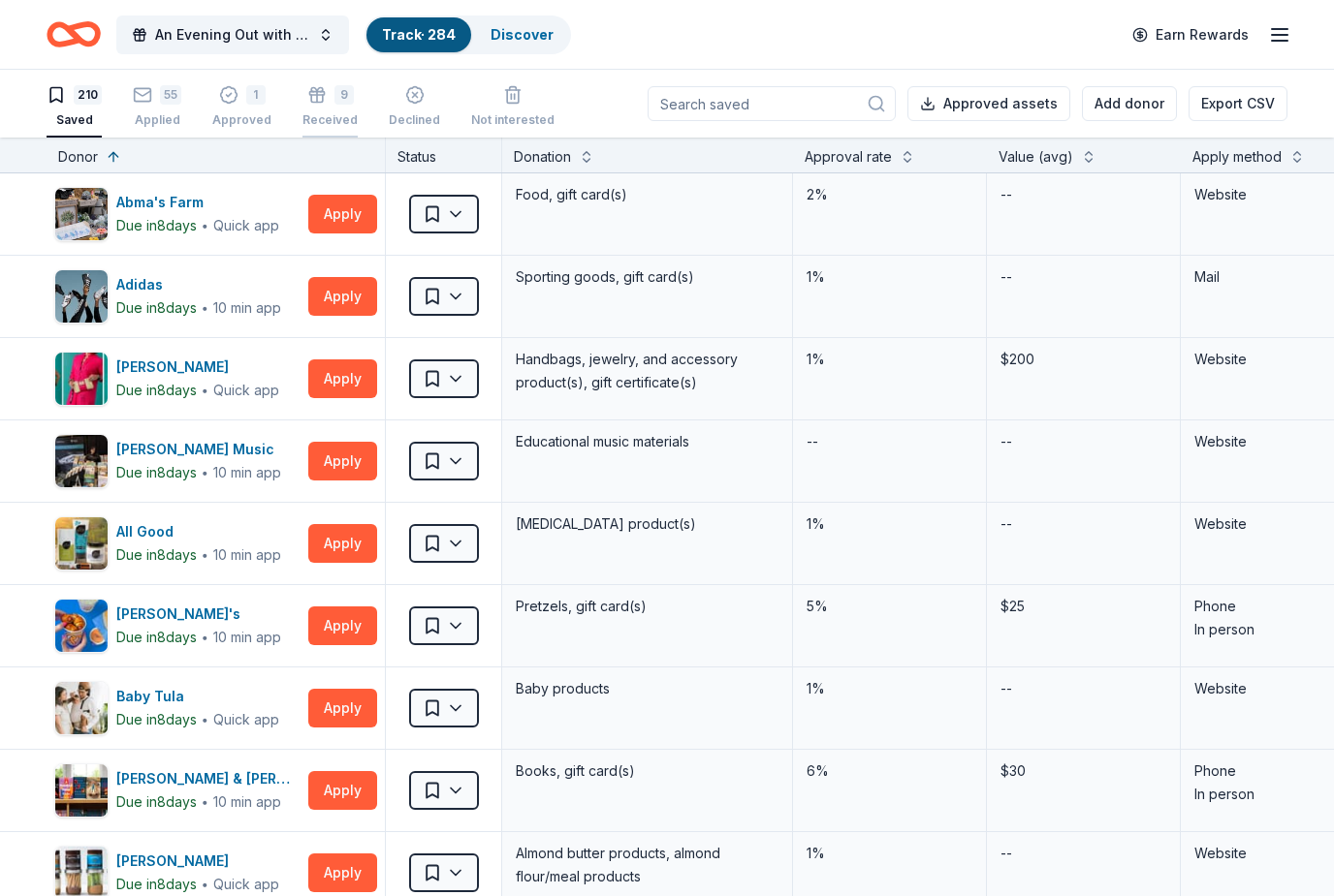
click at [334, 99] on div "9" at bounding box center [344, 95] width 20 height 19
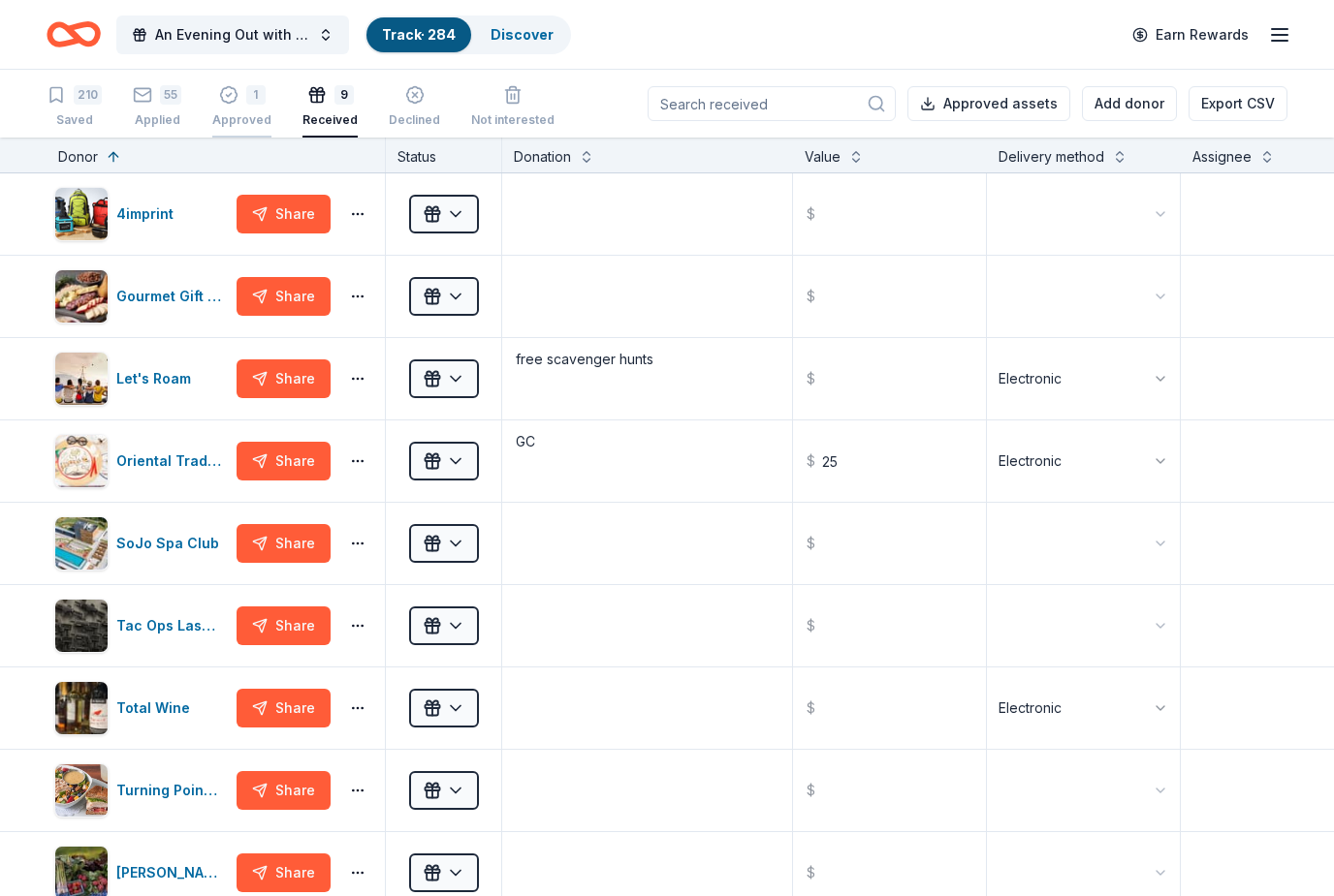
click at [252, 102] on div "1" at bounding box center [255, 95] width 20 height 19
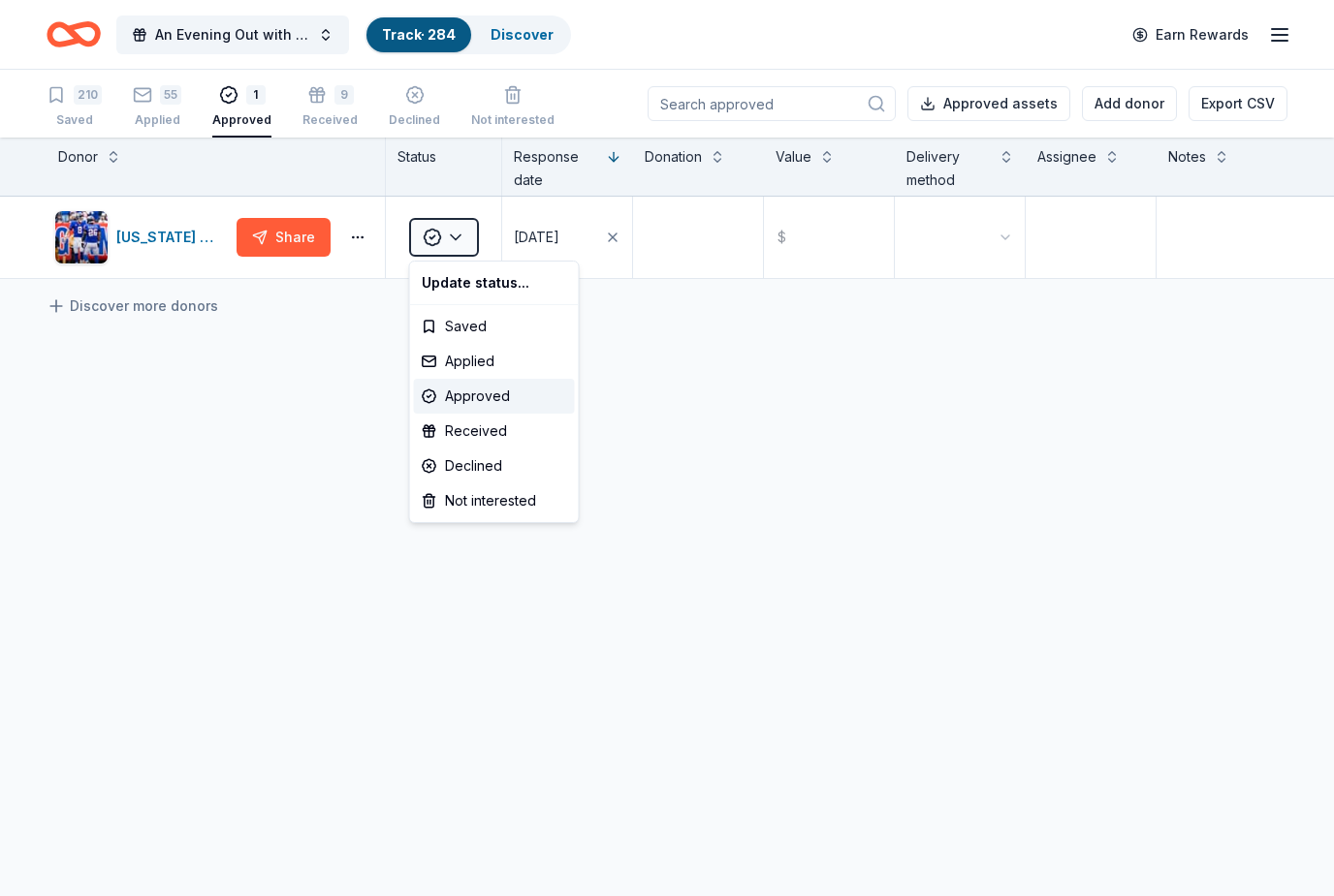
click at [246, 648] on html "An Evening Out with The Pride Center of NJ Track · 284 Discover Earn Rewards 21…" at bounding box center [667, 448] width 1334 height 896
click at [73, 101] on div "210" at bounding box center [74, 95] width 56 height 19
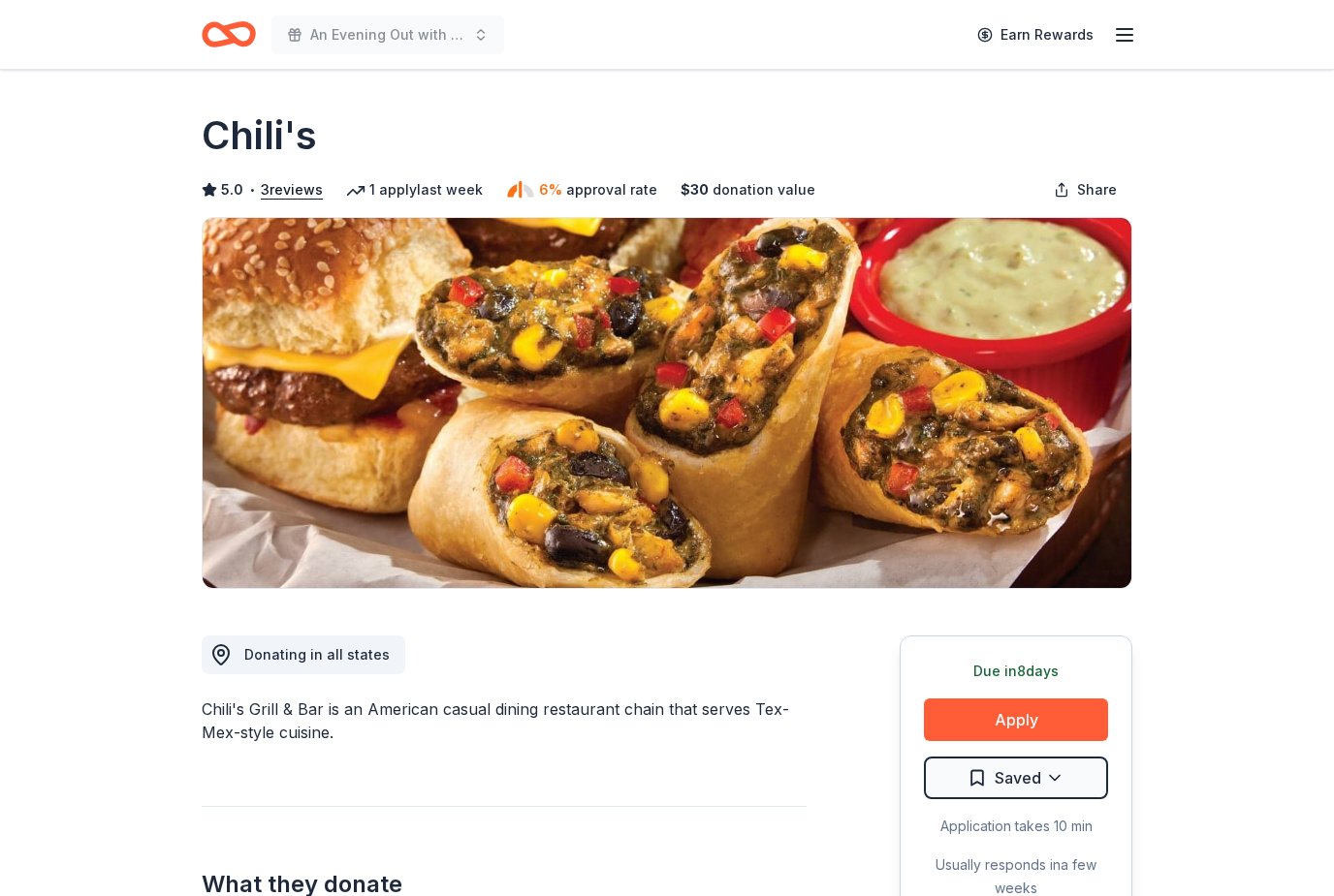
click at [1079, 716] on button "Apply" at bounding box center [1015, 721] width 184 height 43
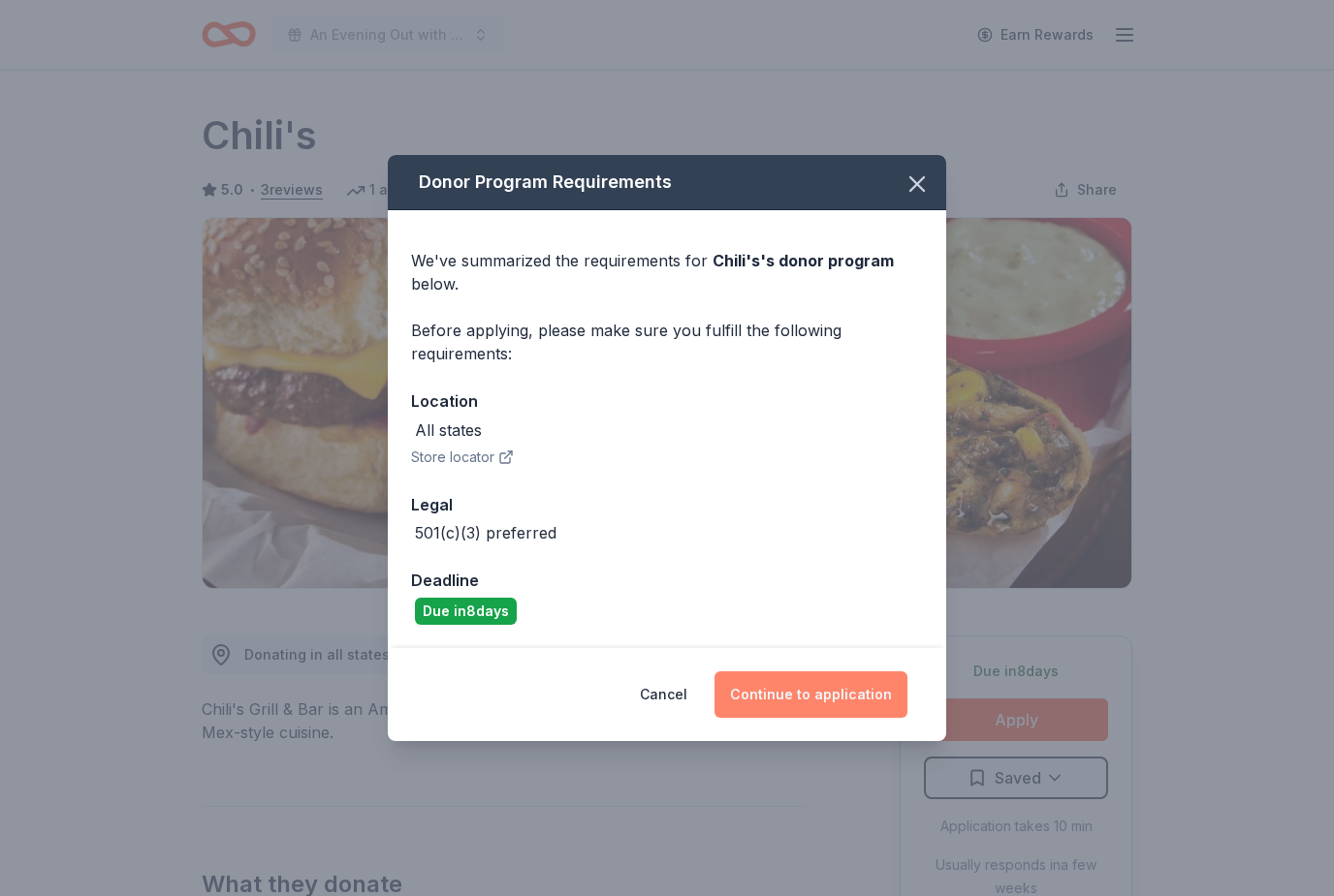
click at [861, 694] on button "Continue to application" at bounding box center [811, 695] width 193 height 47
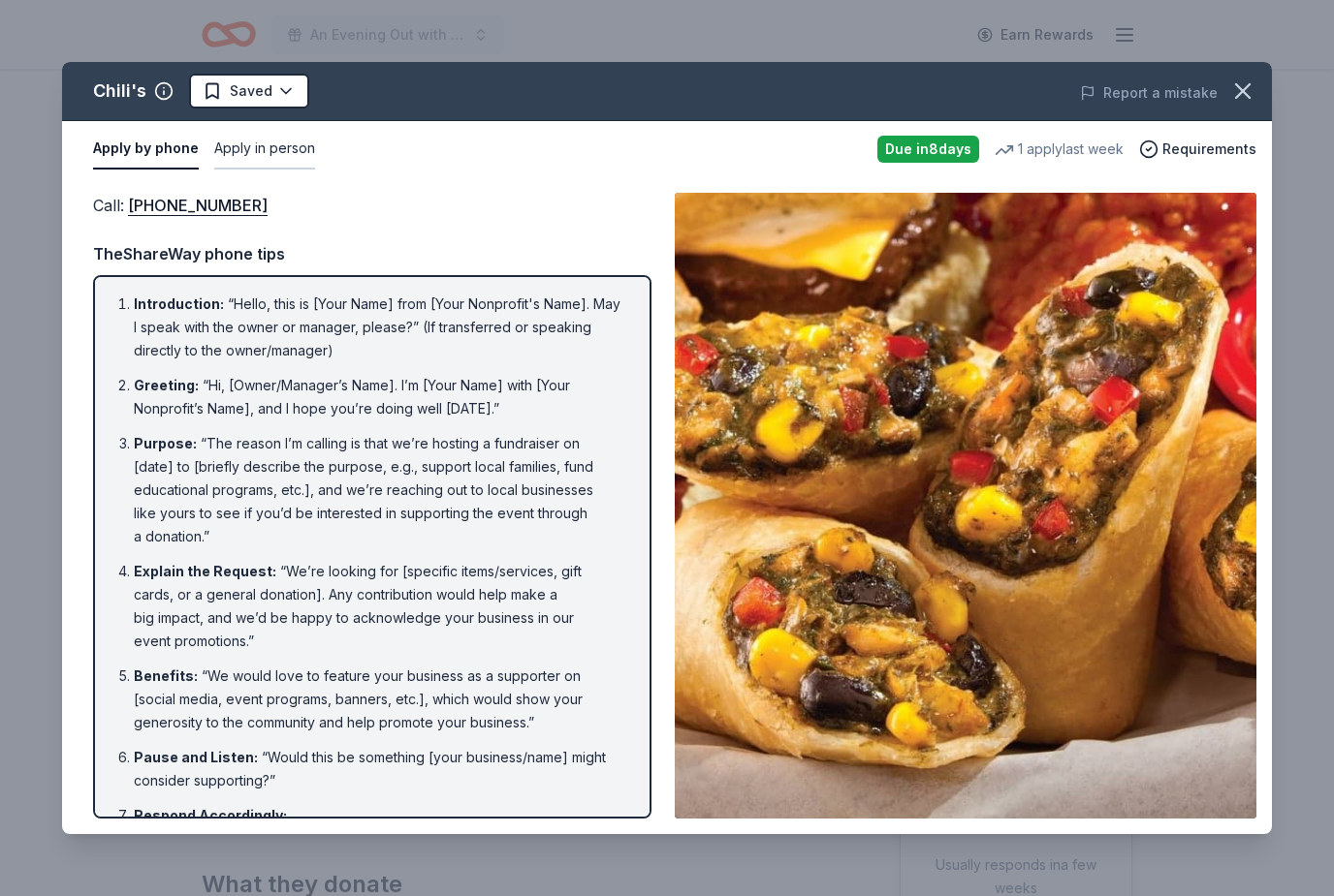
click at [286, 155] on button "Apply in person" at bounding box center [264, 149] width 100 height 41
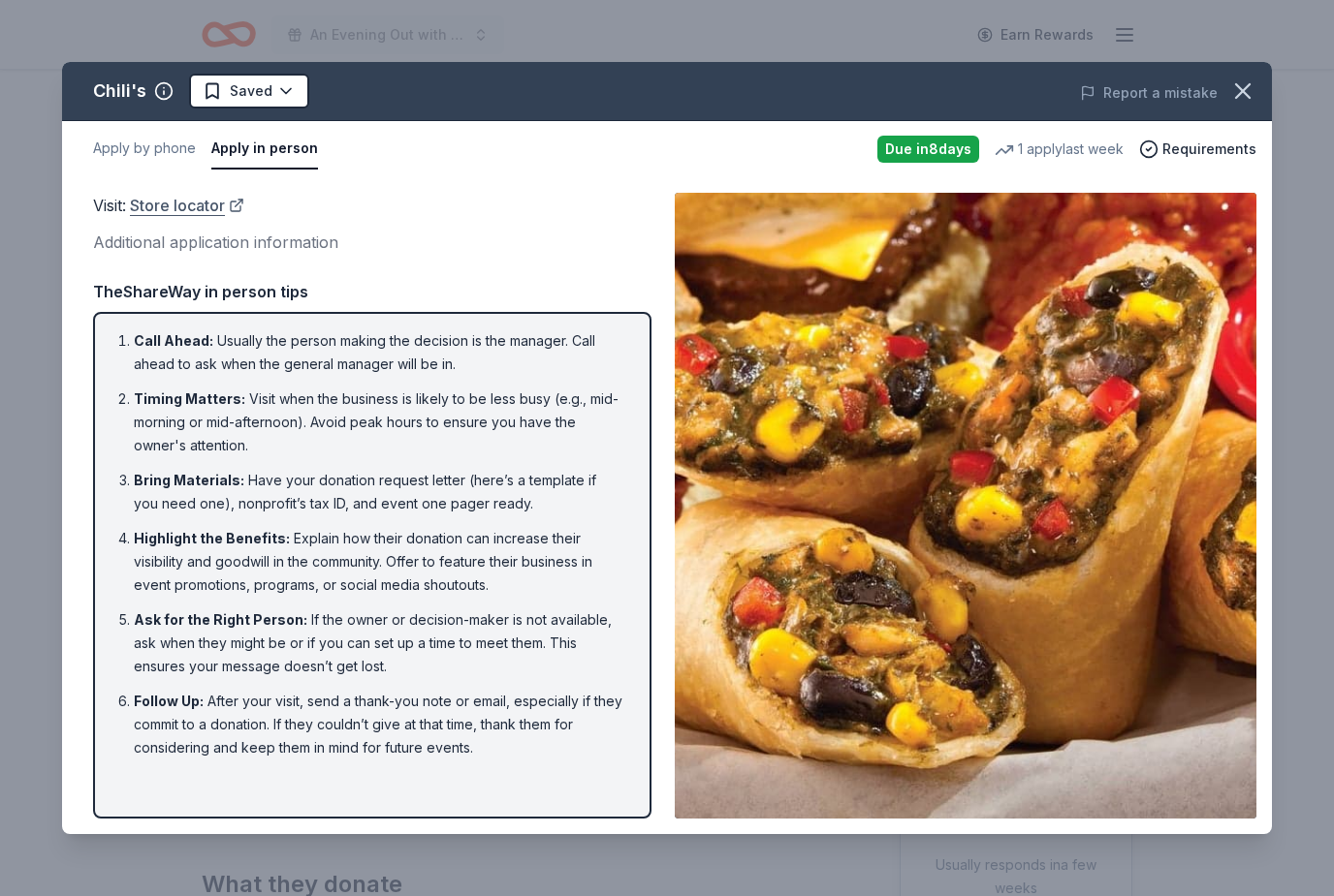
click at [199, 214] on link "Store locator" at bounding box center [186, 206] width 114 height 25
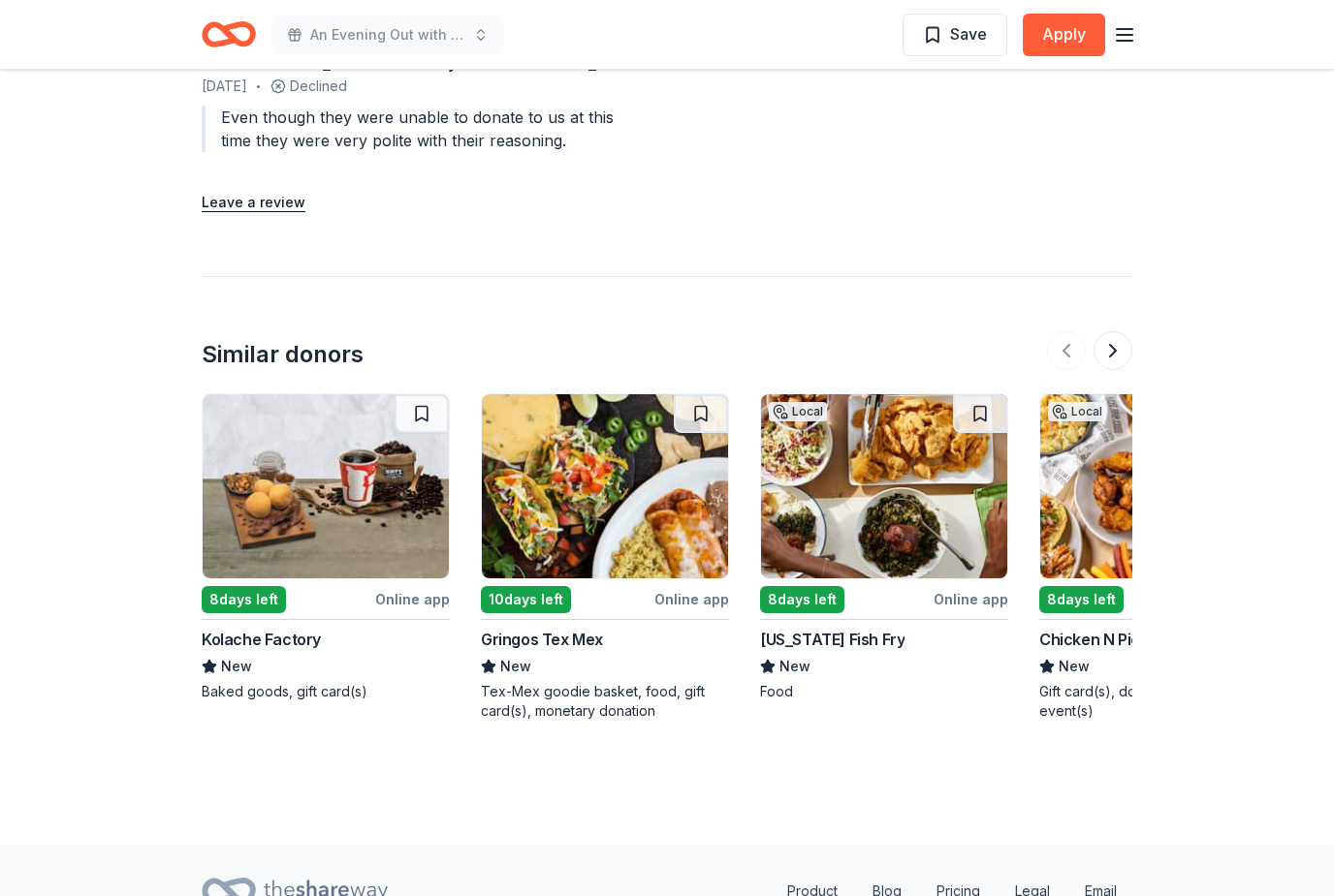
scroll to position [1946, 0]
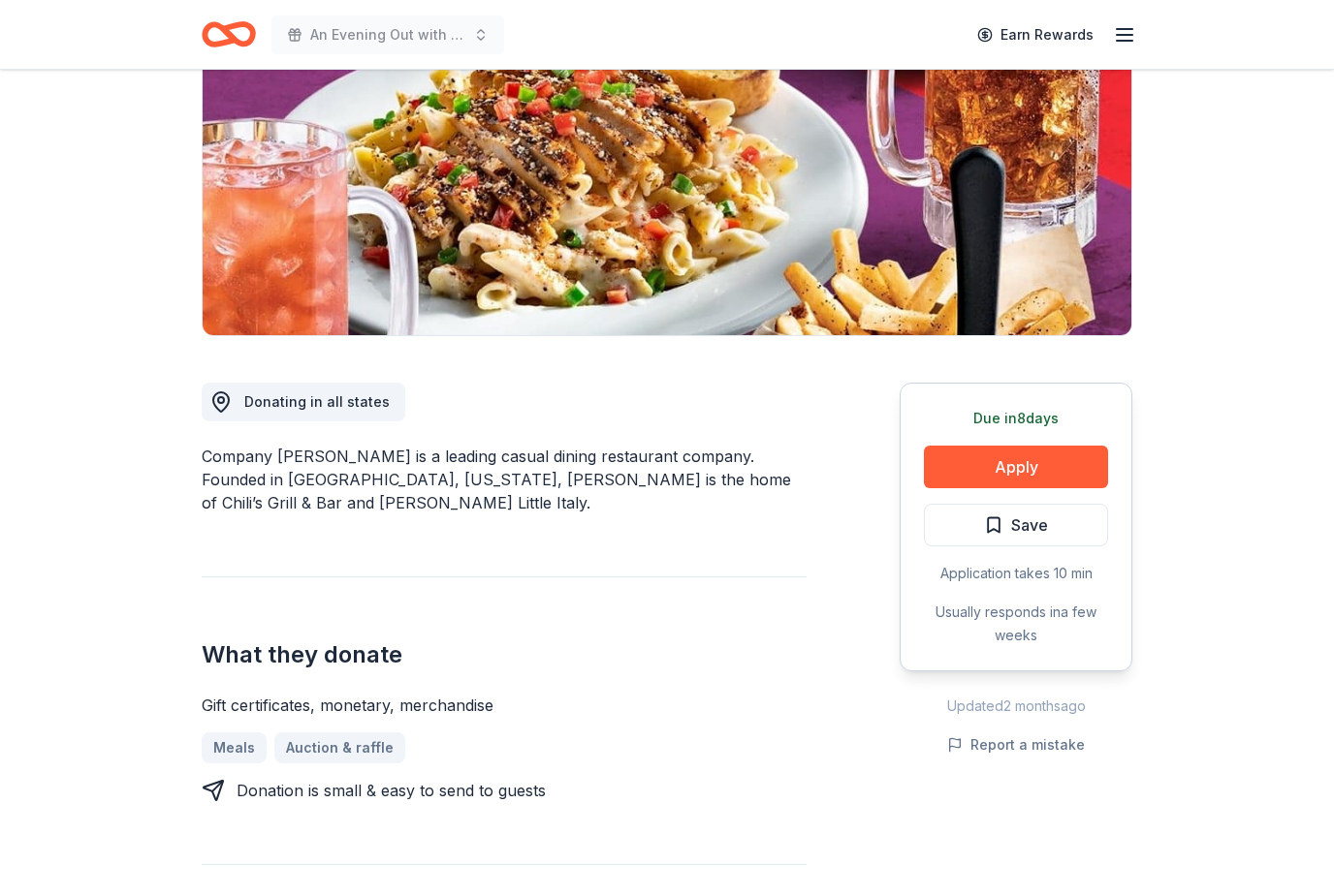
scroll to position [253, 0]
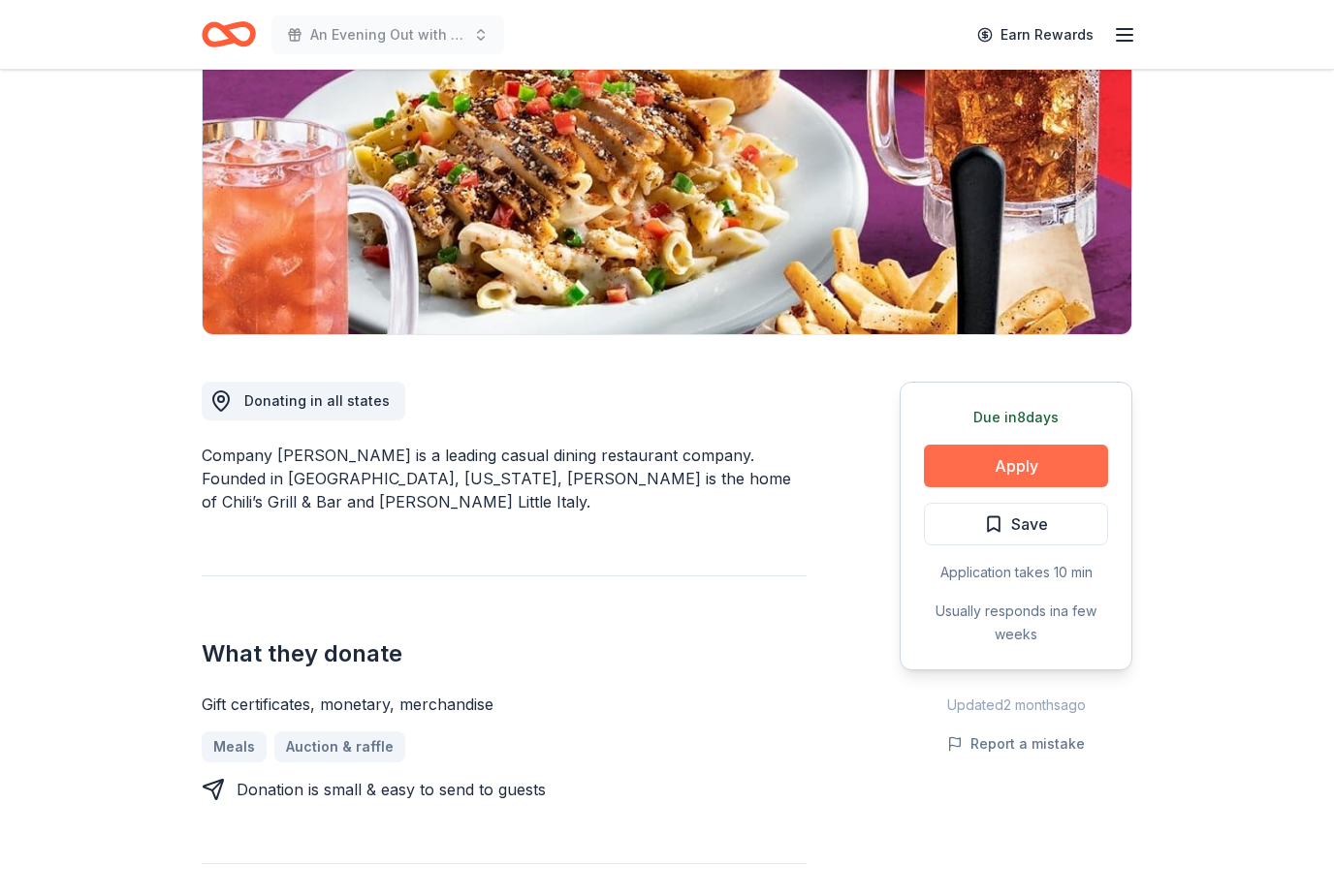
click at [1078, 468] on button "Apply" at bounding box center [1015, 467] width 184 height 43
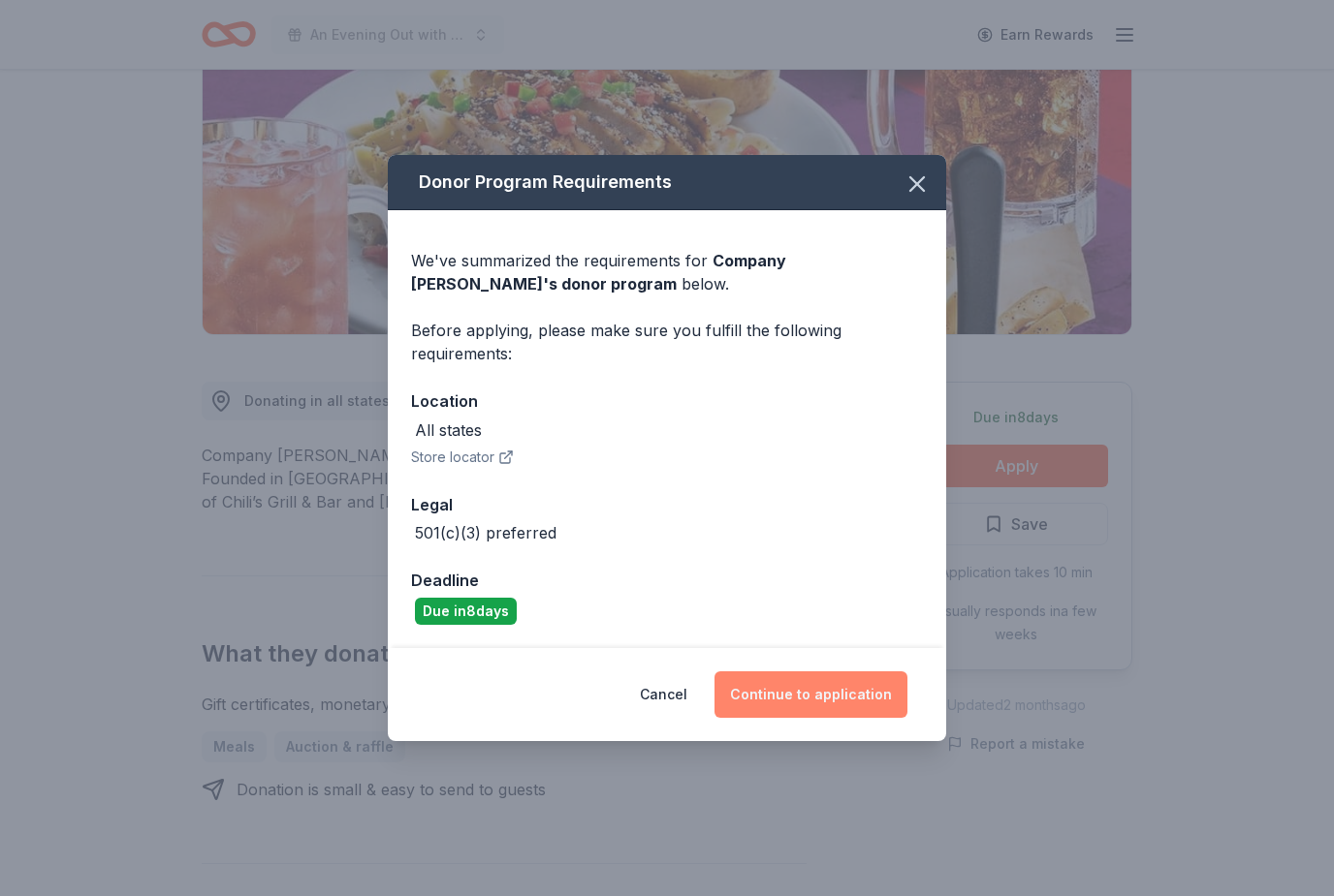
click at [856, 719] on button "Continue to application" at bounding box center [811, 695] width 193 height 47
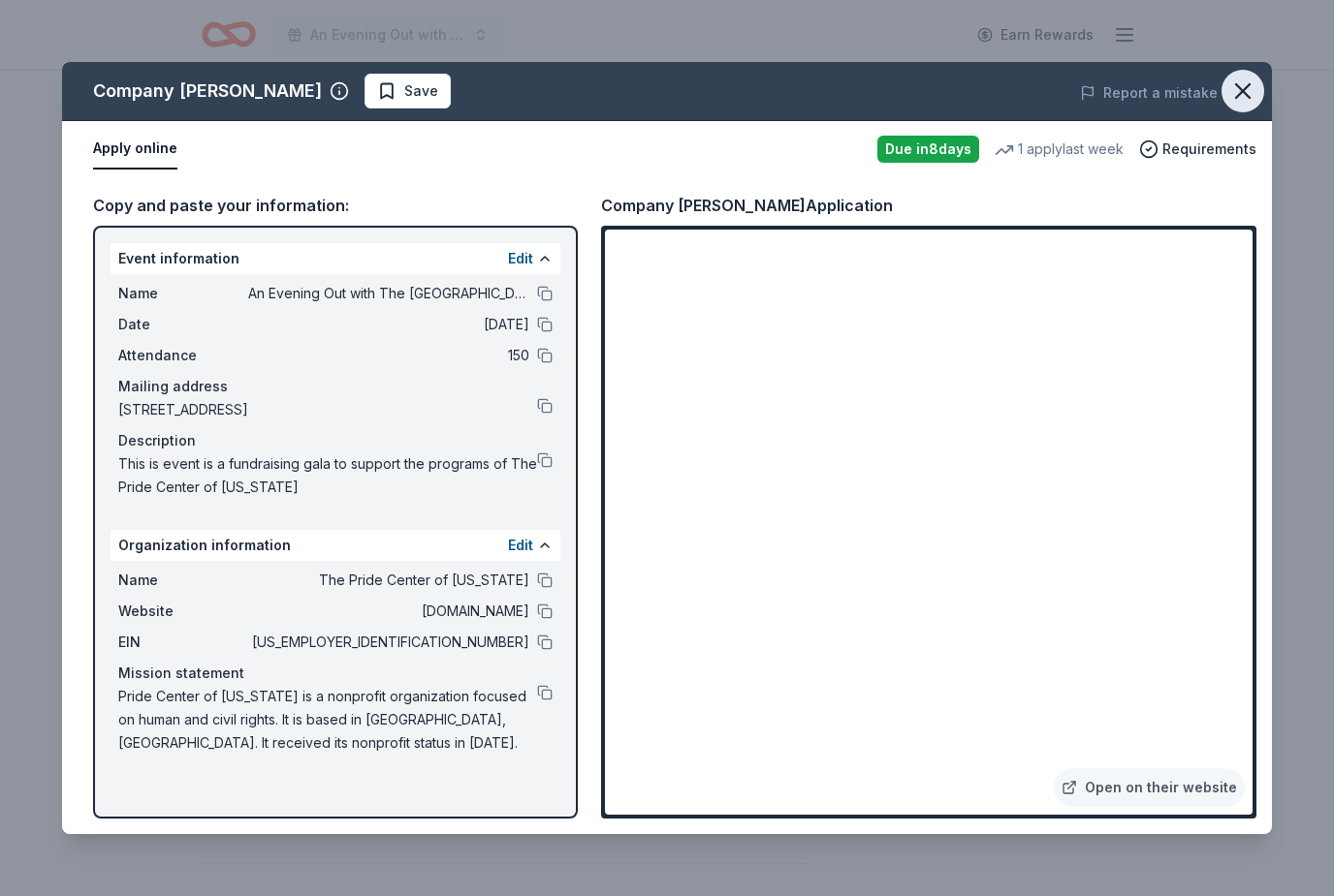
click at [1238, 98] on icon "button" at bounding box center [1242, 92] width 27 height 27
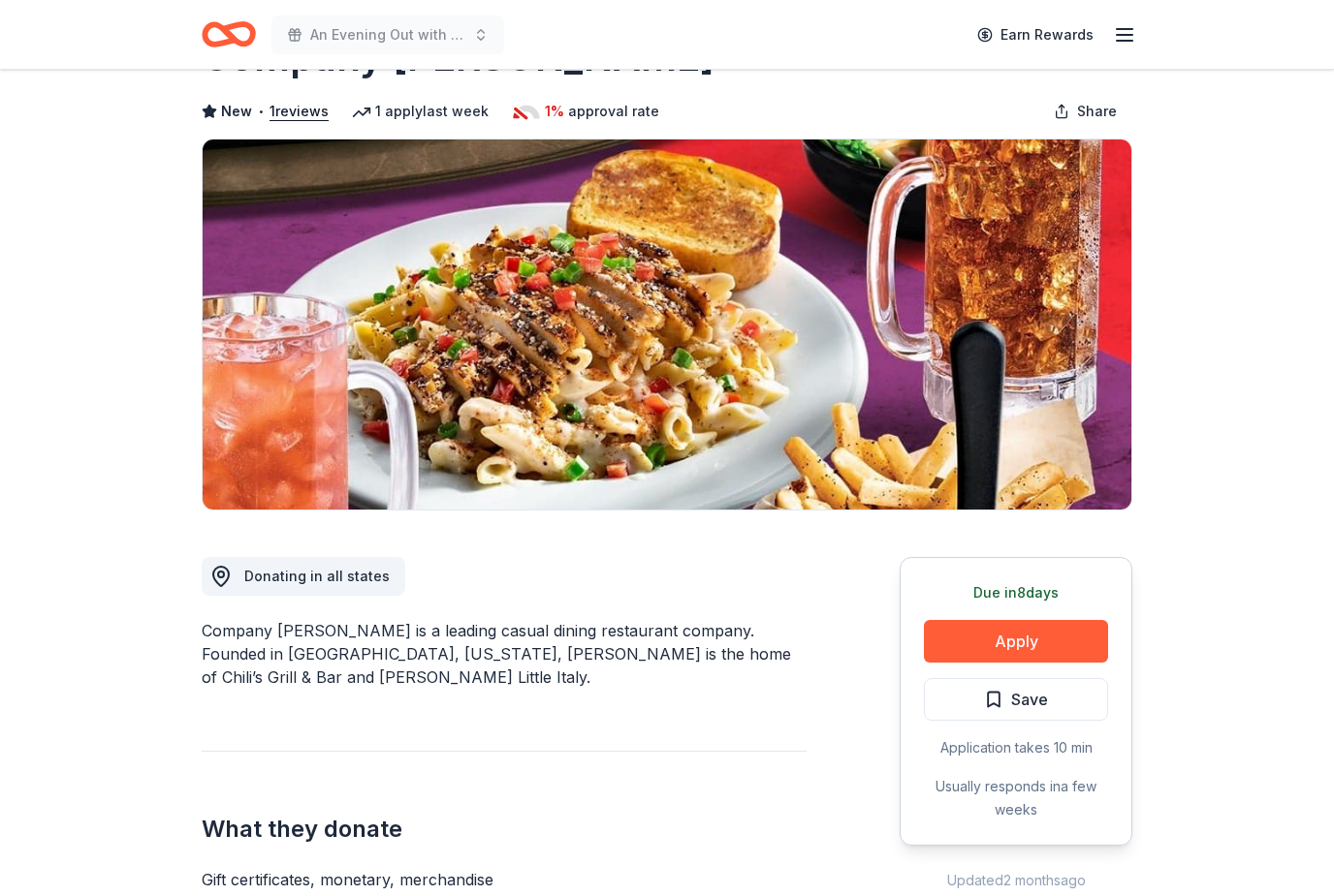
scroll to position [0, 0]
